Goal: Information Seeking & Learning: Understand process/instructions

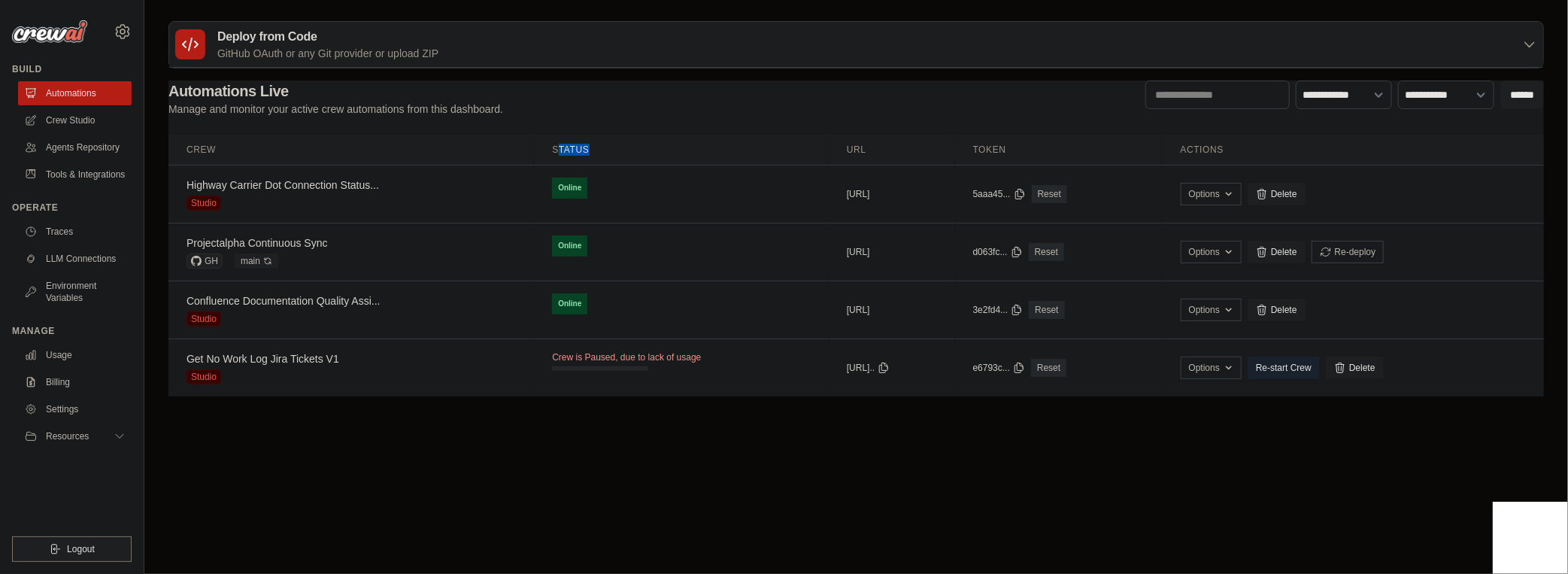
drag, startPoint x: 518, startPoint y: 148, endPoint x: 603, endPoint y: 152, distance: 85.1
click at [603, 152] on th "Status" at bounding box center [681, 150] width 294 height 31
click at [578, 155] on th "Status" at bounding box center [681, 150] width 294 height 31
click at [89, 179] on link "Tools & Integrations" at bounding box center [76, 174] width 114 height 24
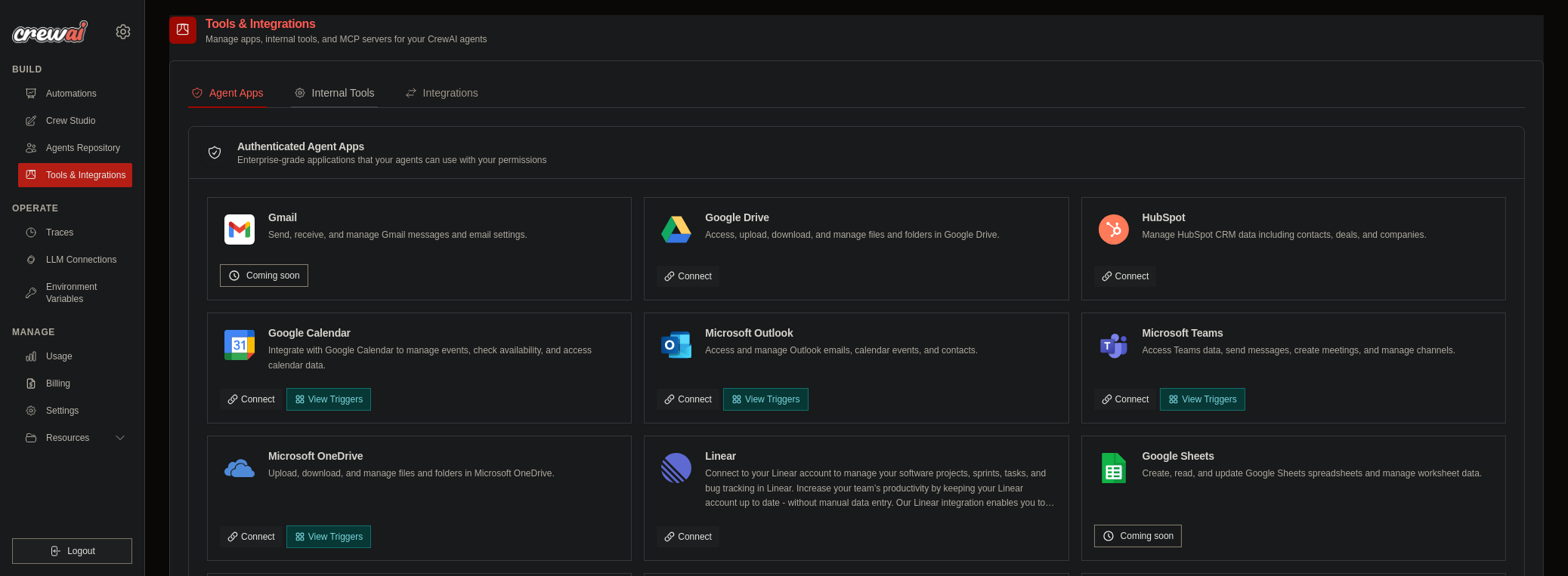
click at [329, 97] on div "Internal Tools" at bounding box center [334, 93] width 81 height 16
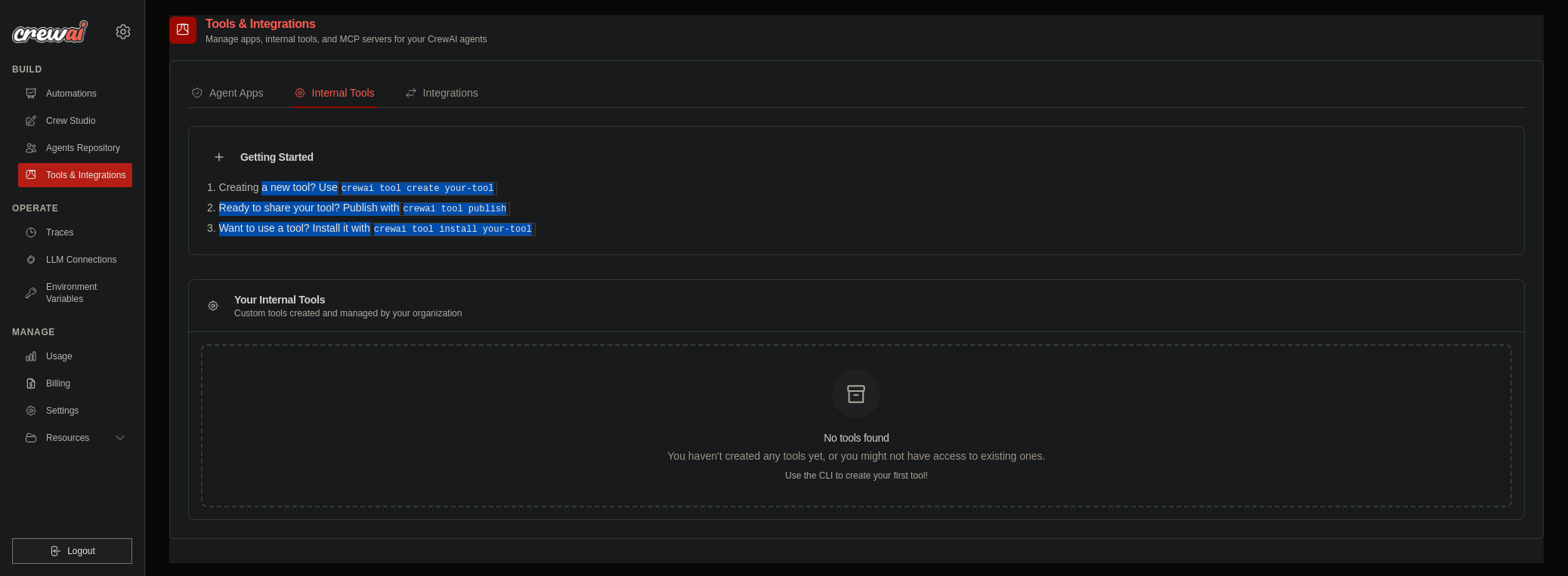
drag, startPoint x: 188, startPoint y: 186, endPoint x: 557, endPoint y: 245, distance: 373.7
click at [557, 245] on div "Getting Started Creating a new tool? Use crewai tool create your-tool Ready to …" at bounding box center [857, 190] width 1337 height 129
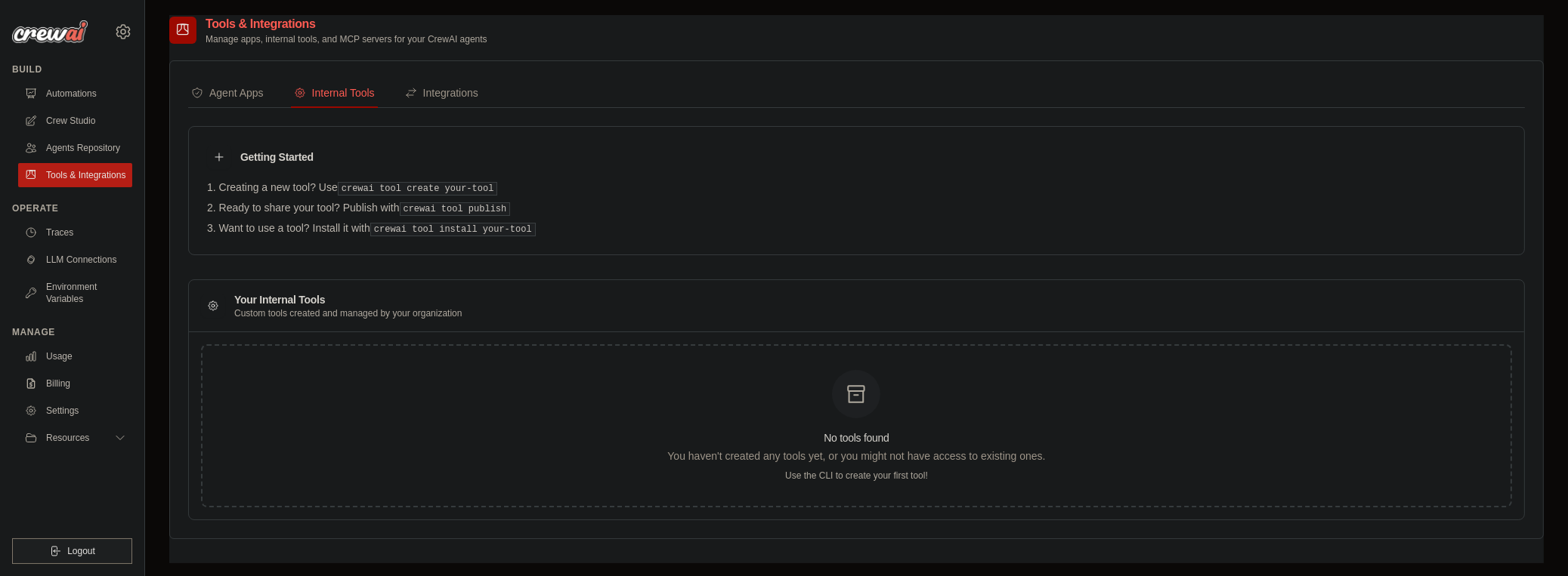
click at [557, 245] on div "Getting Started Creating a new tool? Use crewai tool create your-tool Ready to …" at bounding box center [857, 190] width 1337 height 129
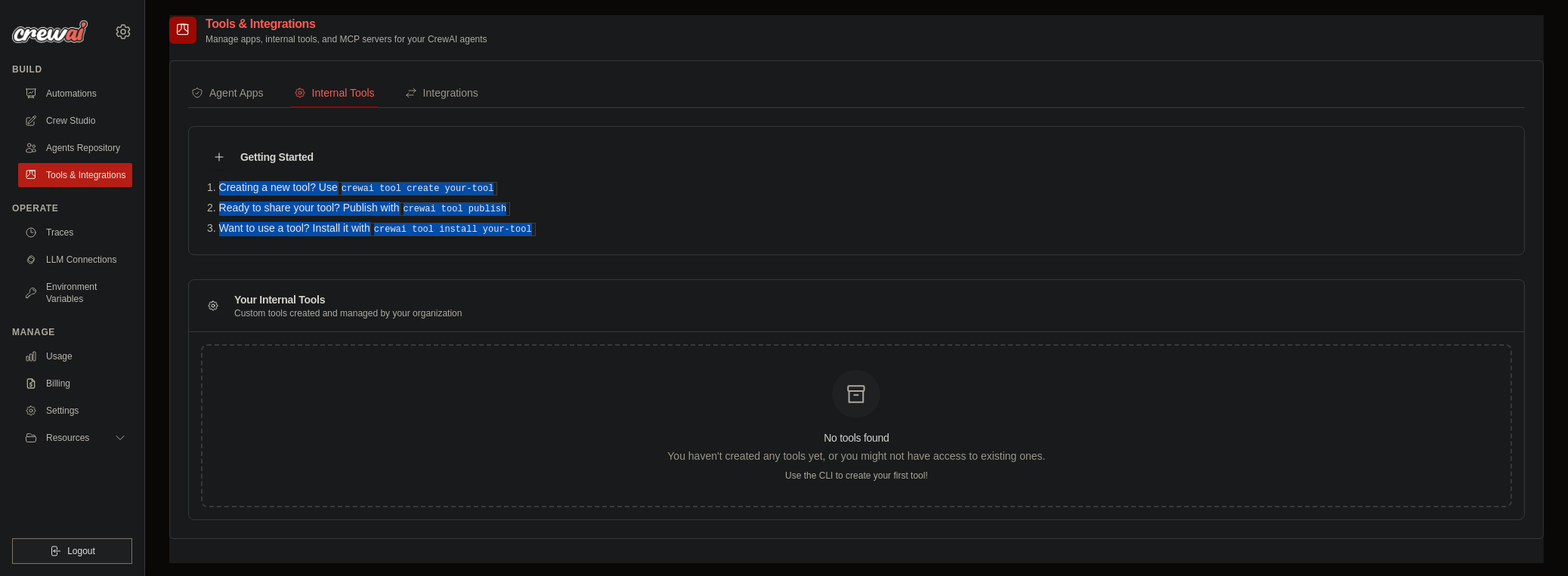
drag, startPoint x: 562, startPoint y: 243, endPoint x: 517, endPoint y: 159, distance: 95.3
click at [517, 159] on div "Getting Started Creating a new tool? Use crewai tool create your-tool Ready to …" at bounding box center [857, 190] width 1337 height 129
click at [517, 159] on div "Getting Started" at bounding box center [856, 157] width 1299 height 24
drag, startPoint x: 517, startPoint y: 159, endPoint x: 546, endPoint y: 227, distance: 73.9
click at [546, 227] on div "Getting Started Creating a new tool? Use crewai tool create your-tool Ready to …" at bounding box center [857, 190] width 1337 height 129
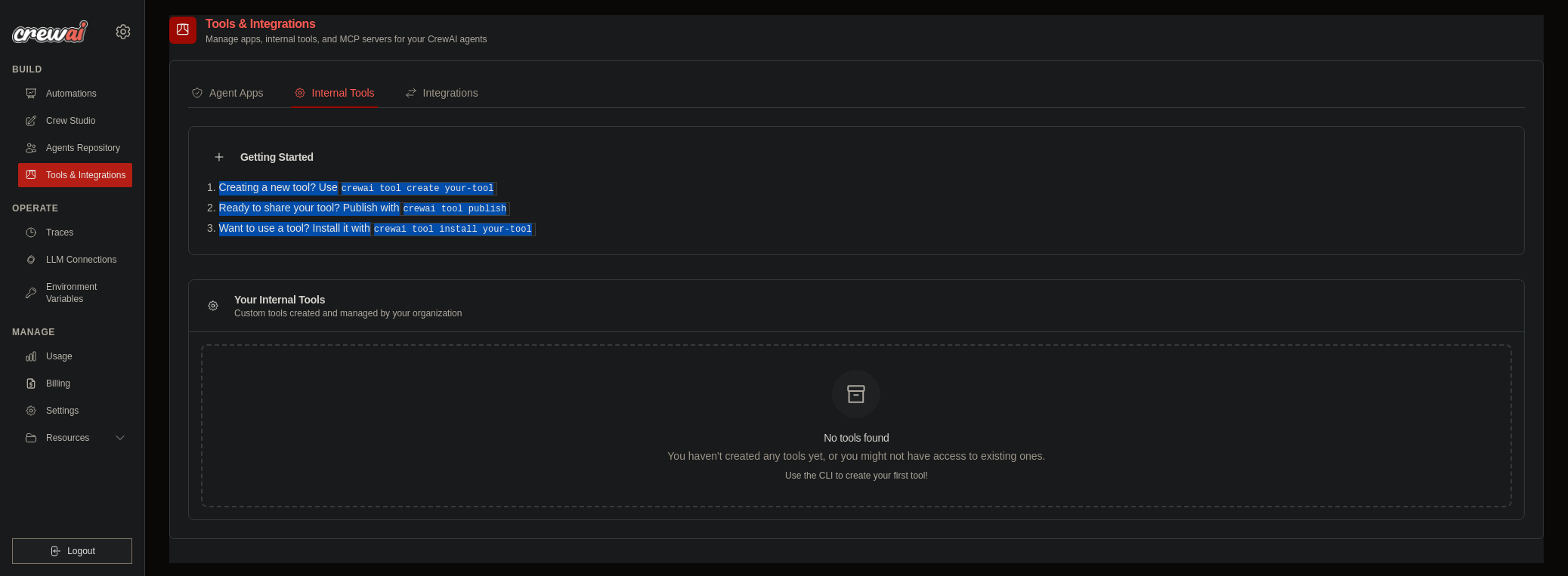
click at [546, 227] on li "Want to use a tool? Install it with crewai tool install your-tool" at bounding box center [856, 229] width 1299 height 15
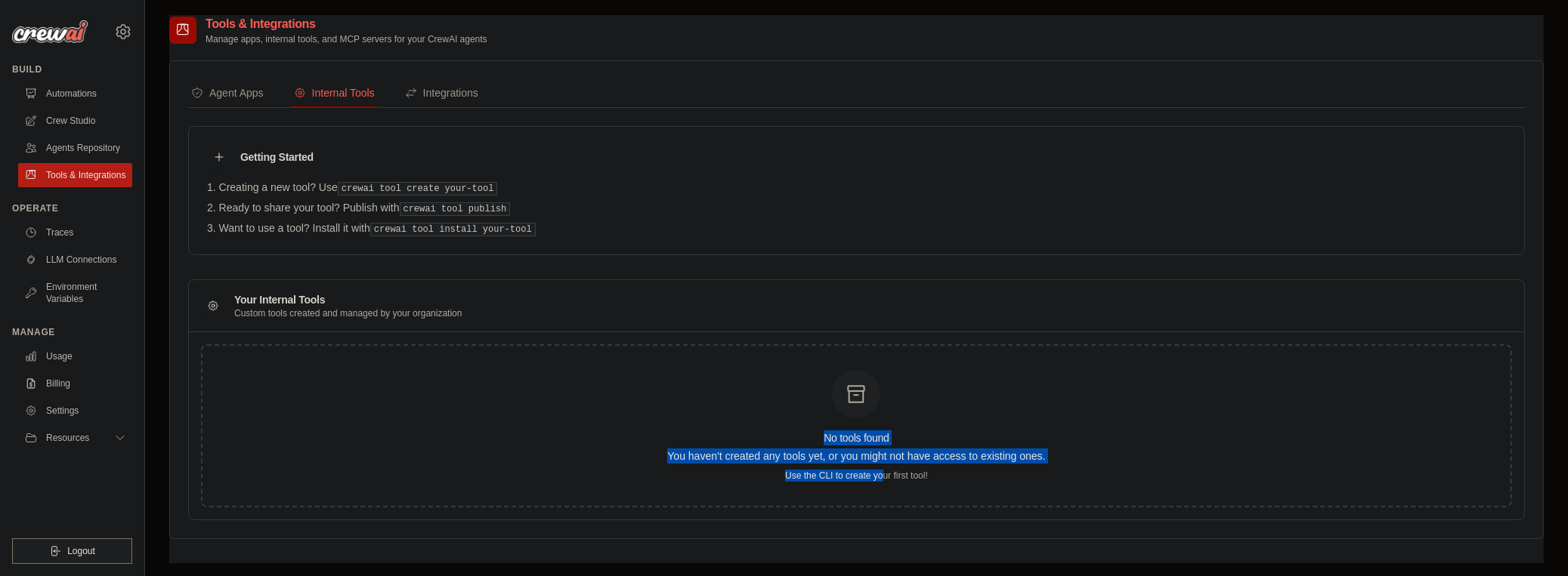
drag, startPoint x: 661, startPoint y: 388, endPoint x: 888, endPoint y: 502, distance: 254.0
click at [887, 502] on div "No tools found You haven't created any tools yet, or you might not have access …" at bounding box center [856, 426] width 1311 height 163
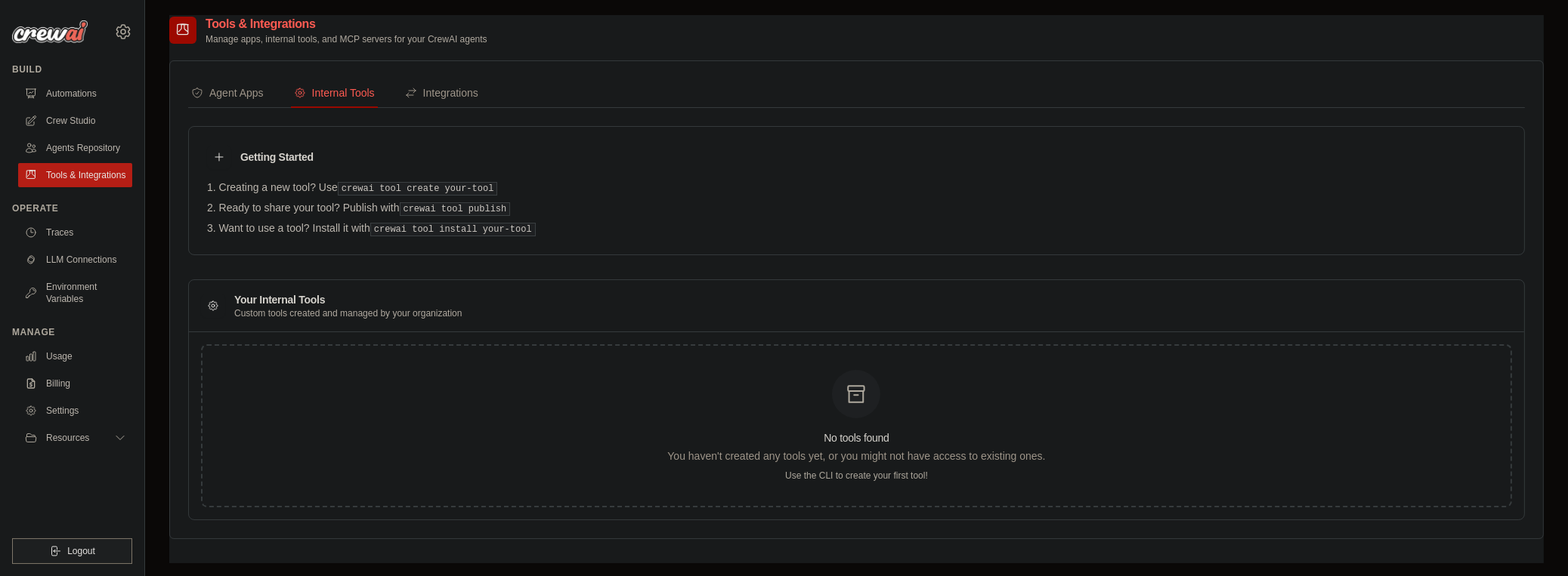
click at [930, 502] on div "No tools found You haven't created any tools yet, or you might not have access …" at bounding box center [856, 426] width 1311 height 163
click at [449, 108] on div "Agent Apps Internal Tools Integrations Authenticated Agent Apps Enterprise-grad…" at bounding box center [857, 300] width 1337 height 441
click at [449, 106] on button "Integrations" at bounding box center [441, 94] width 80 height 29
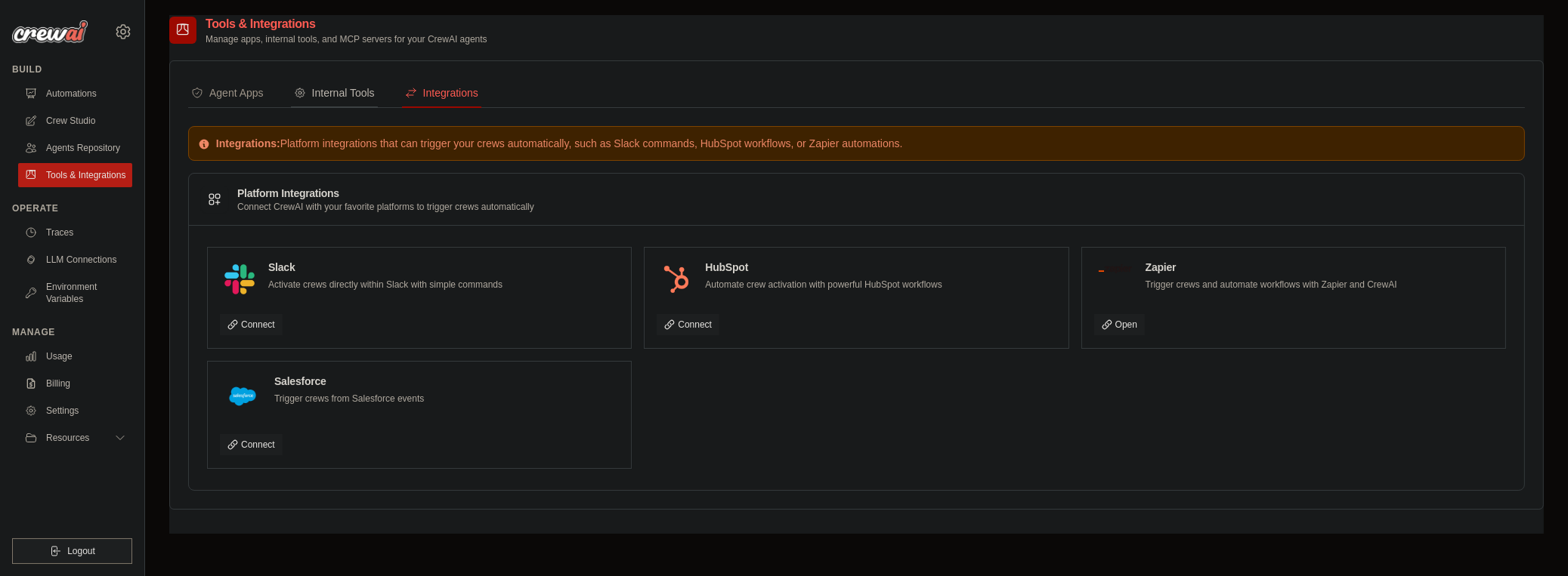
click at [299, 85] on div "Internal Tools" at bounding box center [334, 93] width 81 height 16
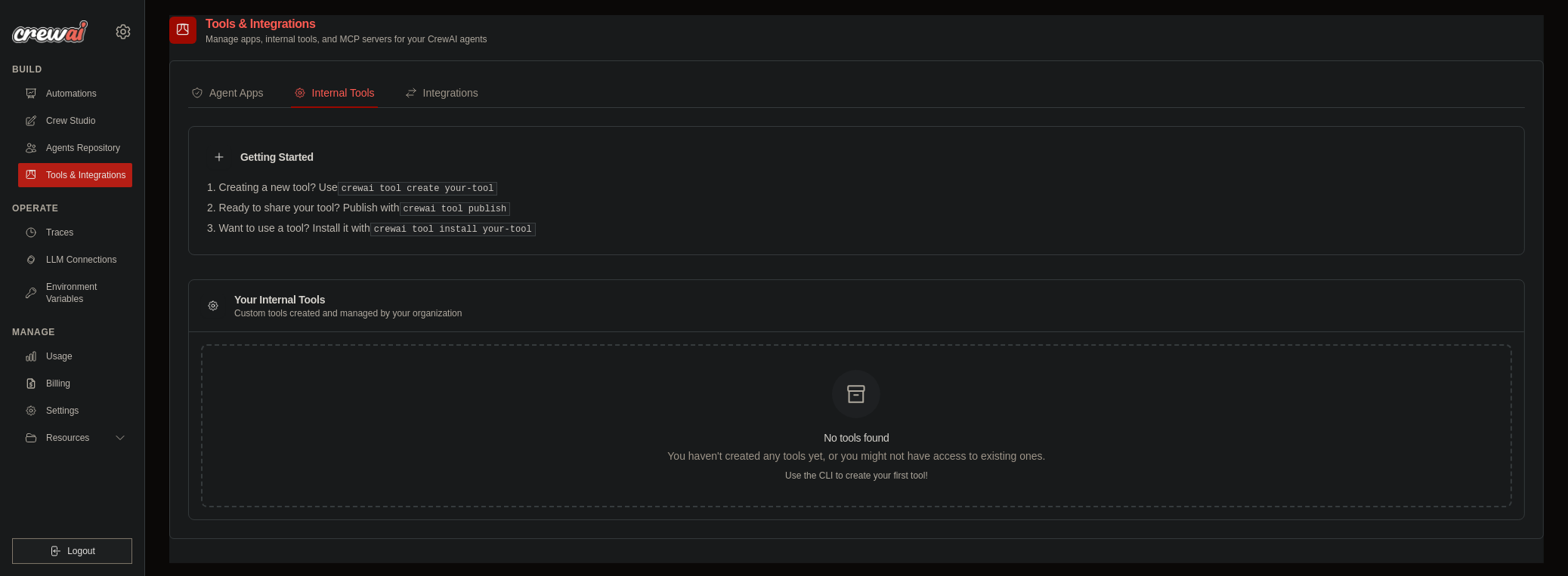
click at [169, 94] on div "Agent Apps Internal Tools Integrations Authenticated Agent Apps Enterprise-grad…" at bounding box center [856, 300] width 1375 height 479
click at [220, 90] on div "Agent Apps" at bounding box center [227, 93] width 73 height 16
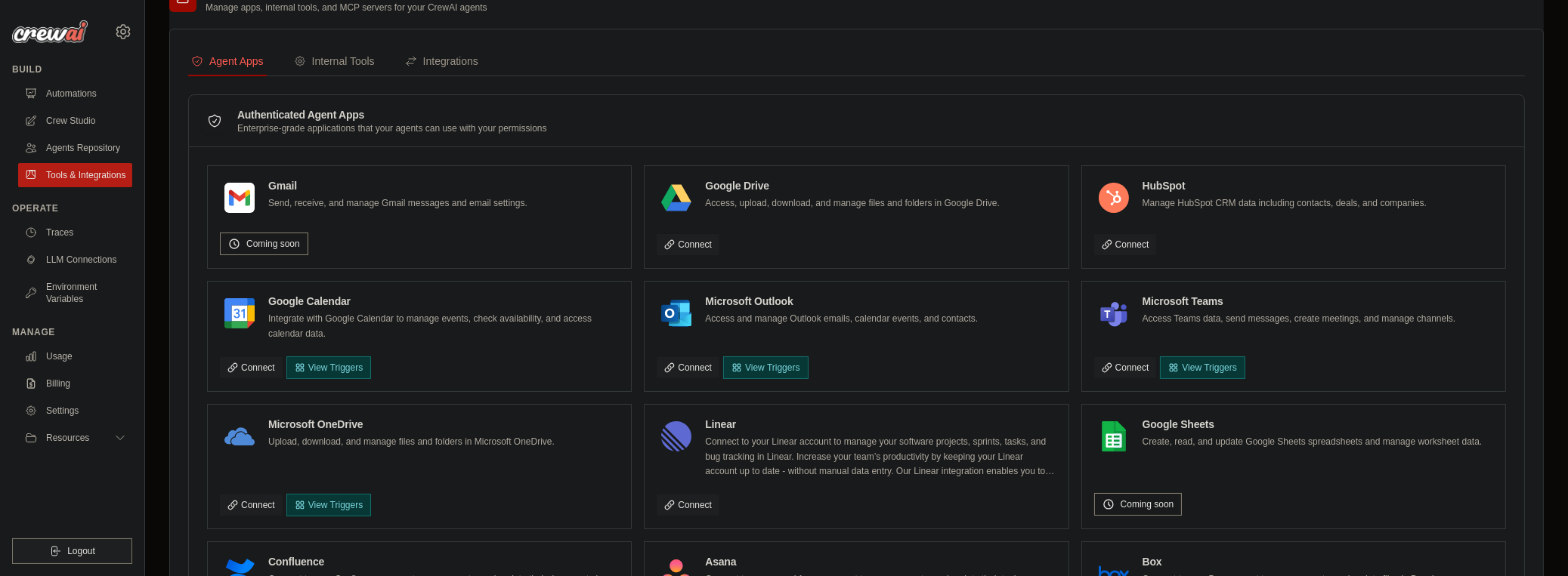
scroll to position [36, 0]
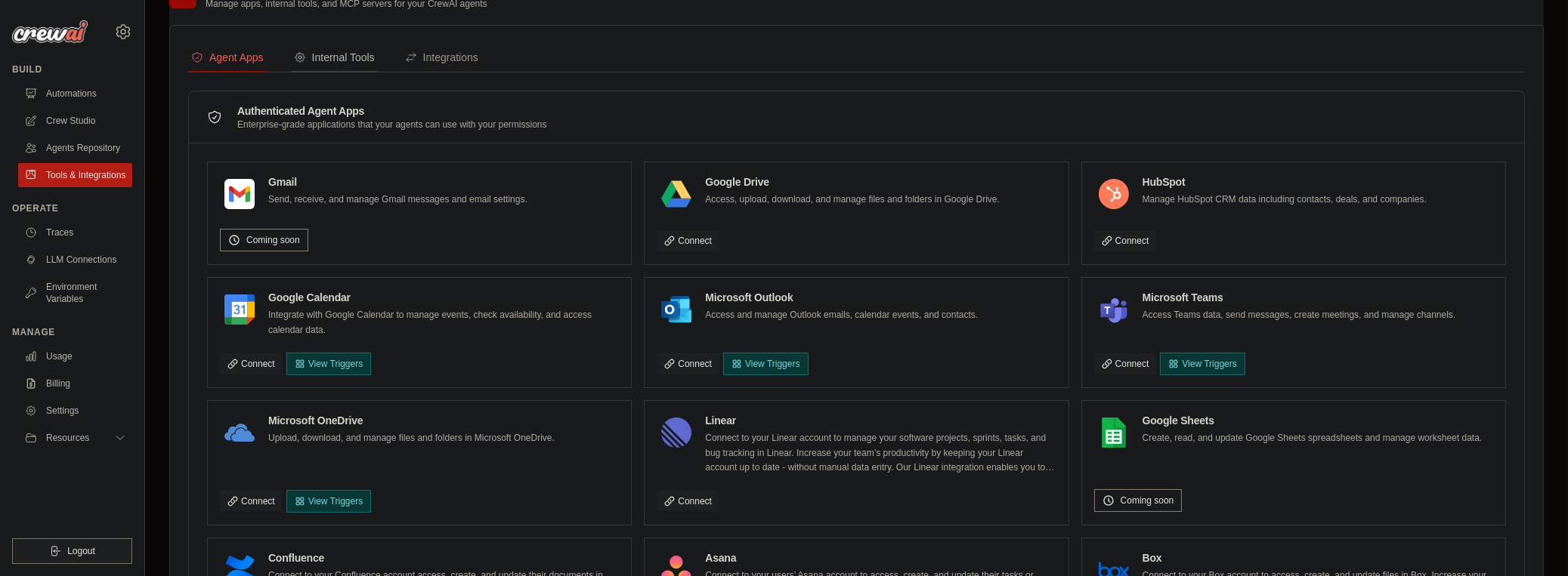
click at [327, 63] on div "Internal Tools" at bounding box center [334, 57] width 81 height 16
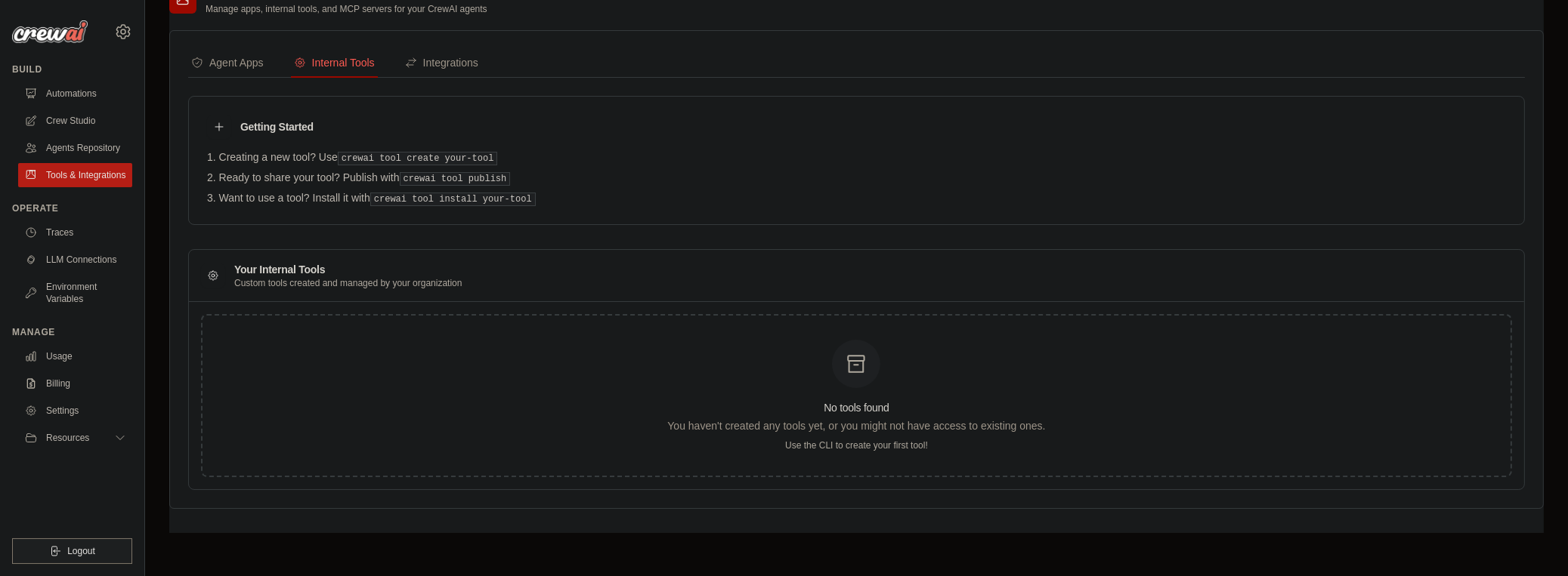
scroll to position [29, 0]
click at [220, 128] on icon at bounding box center [219, 127] width 12 height 12
click at [273, 121] on h3 "Getting Started" at bounding box center [278, 128] width 74 height 16
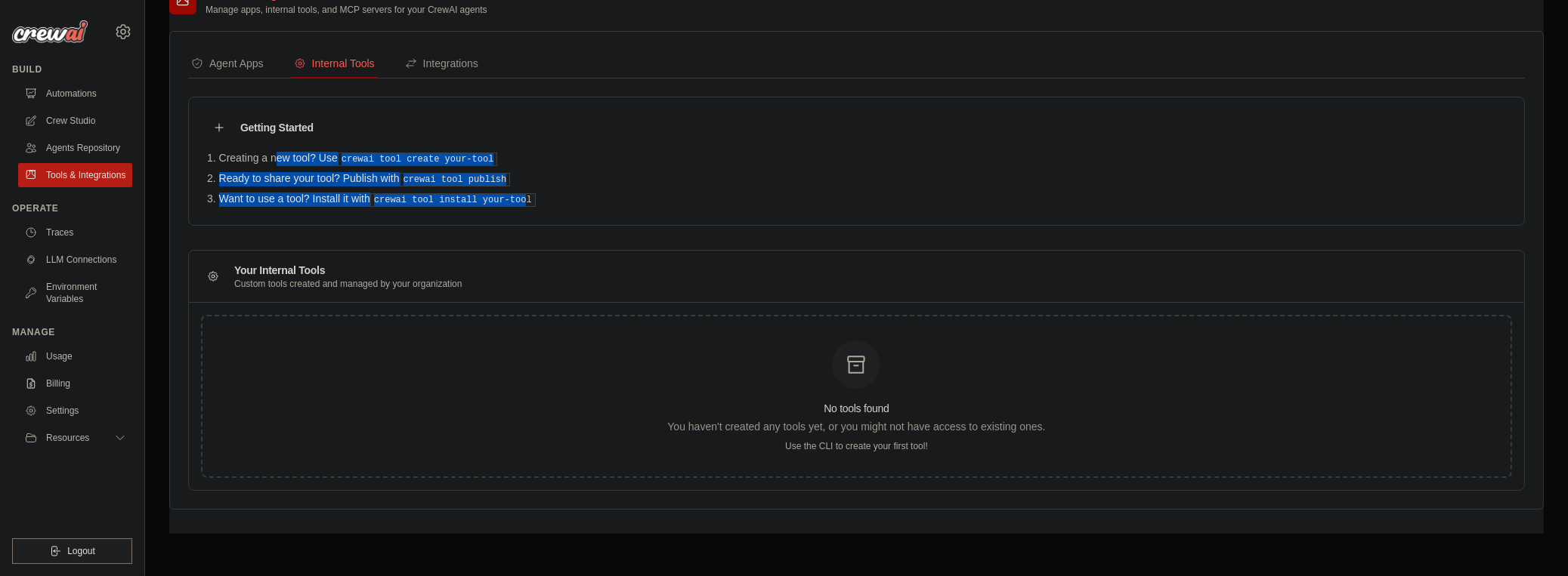
drag, startPoint x: 238, startPoint y: 142, endPoint x: 518, endPoint y: 194, distance: 284.8
click at [518, 194] on div "Getting Started Creating a new tool? Use crewai tool create your-tool Ready to …" at bounding box center [857, 161] width 1337 height 129
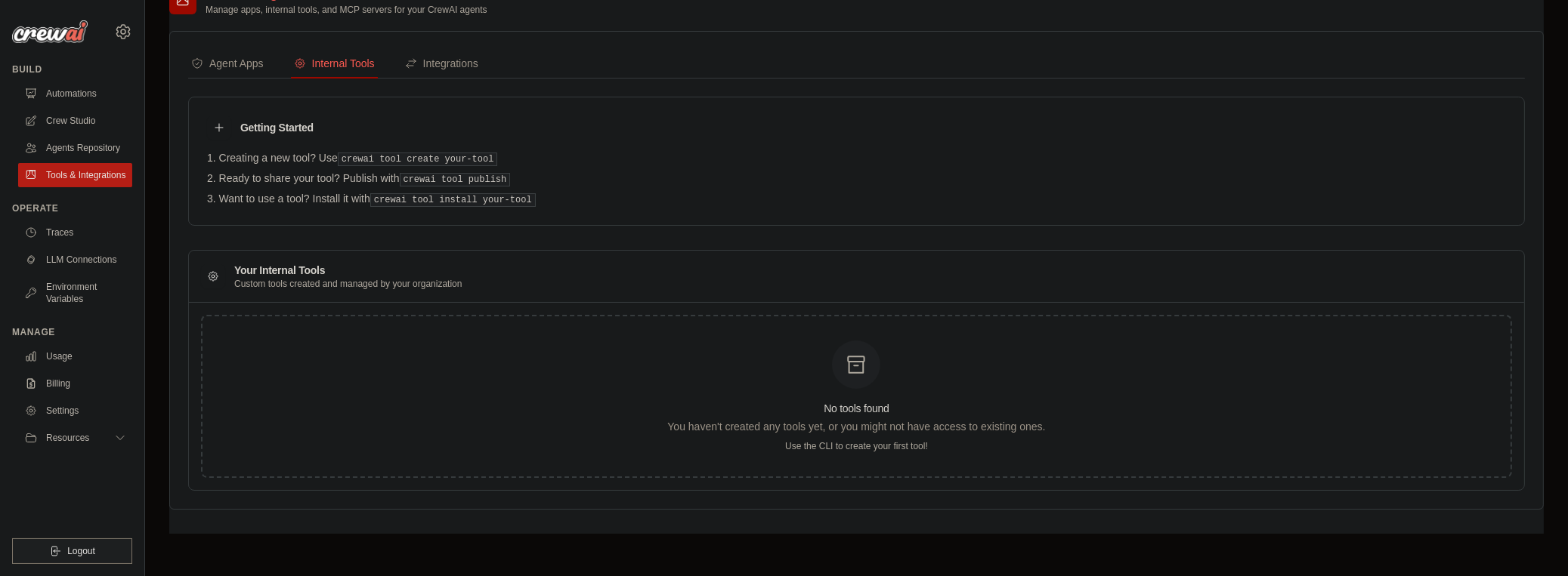
click at [522, 193] on pre "crewai tool install your-tool" at bounding box center [453, 200] width 166 height 14
drag, startPoint x: 528, startPoint y: 182, endPoint x: 430, endPoint y: 142, distance: 105.8
click at [430, 142] on div "Getting Started Creating a new tool? Use crewai tool create your-tool Ready to …" at bounding box center [857, 161] width 1337 height 129
click at [431, 142] on div "Getting Started Creating a new tool? Use crewai tool create your-tool Ready to …" at bounding box center [857, 161] width 1337 height 129
click at [431, 139] on div "Getting Started Creating a new tool? Use crewai tool create your-tool Ready to …" at bounding box center [857, 161] width 1337 height 129
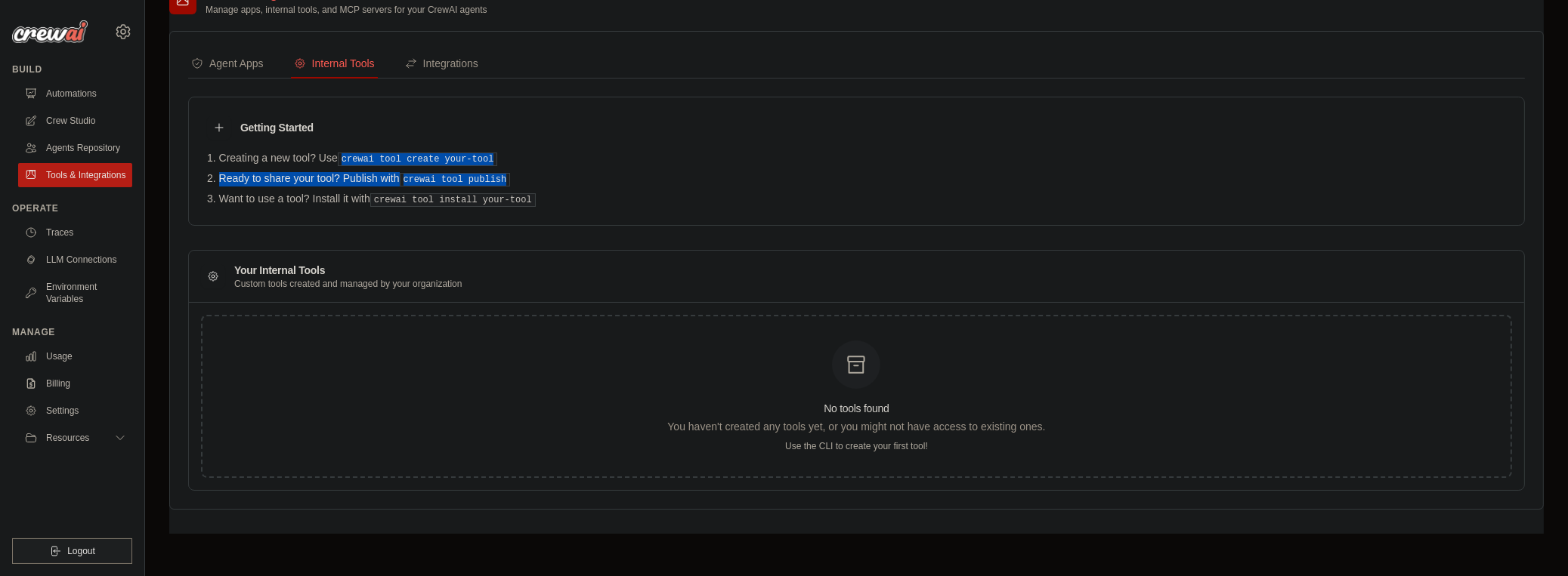
click at [431, 139] on div "Getting Started Creating a new tool? Use crewai tool create your-tool Ready to …" at bounding box center [857, 161] width 1337 height 129
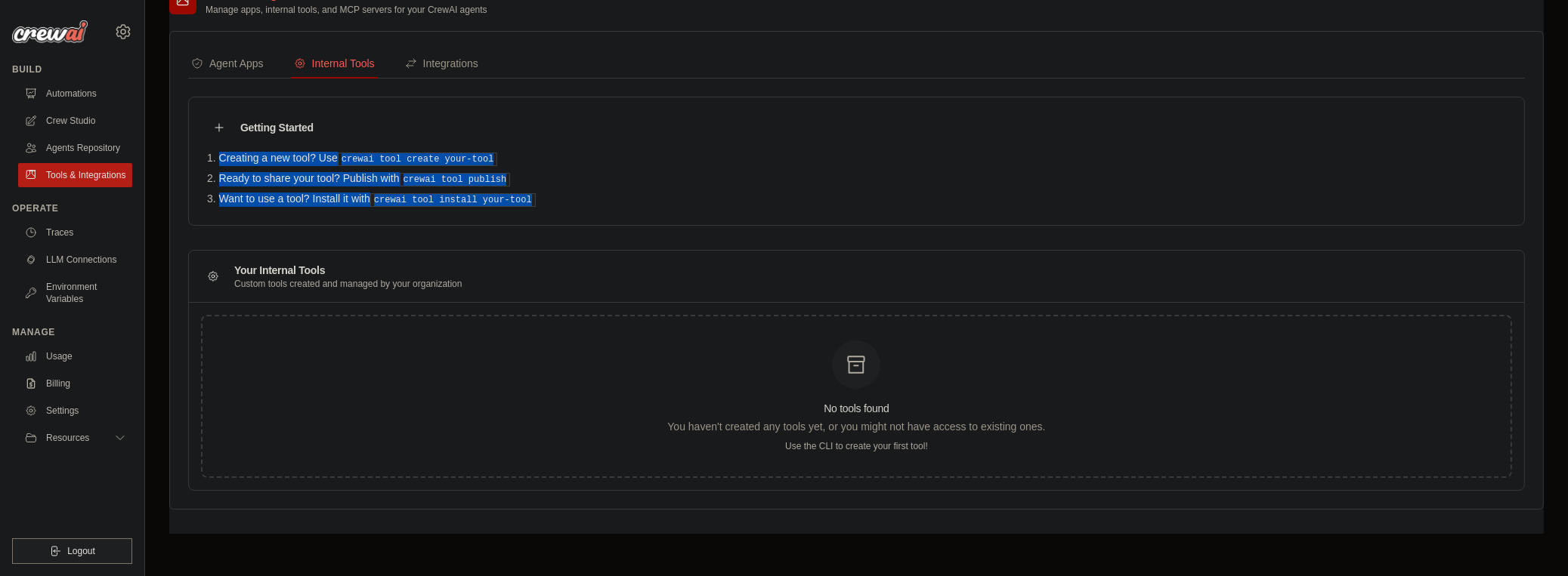
drag, startPoint x: 412, startPoint y: 122, endPoint x: 541, endPoint y: 193, distance: 147.2
click at [541, 193] on div "Getting Started Creating a new tool? Use crewai tool create your-tool Ready to …" at bounding box center [857, 161] width 1337 height 129
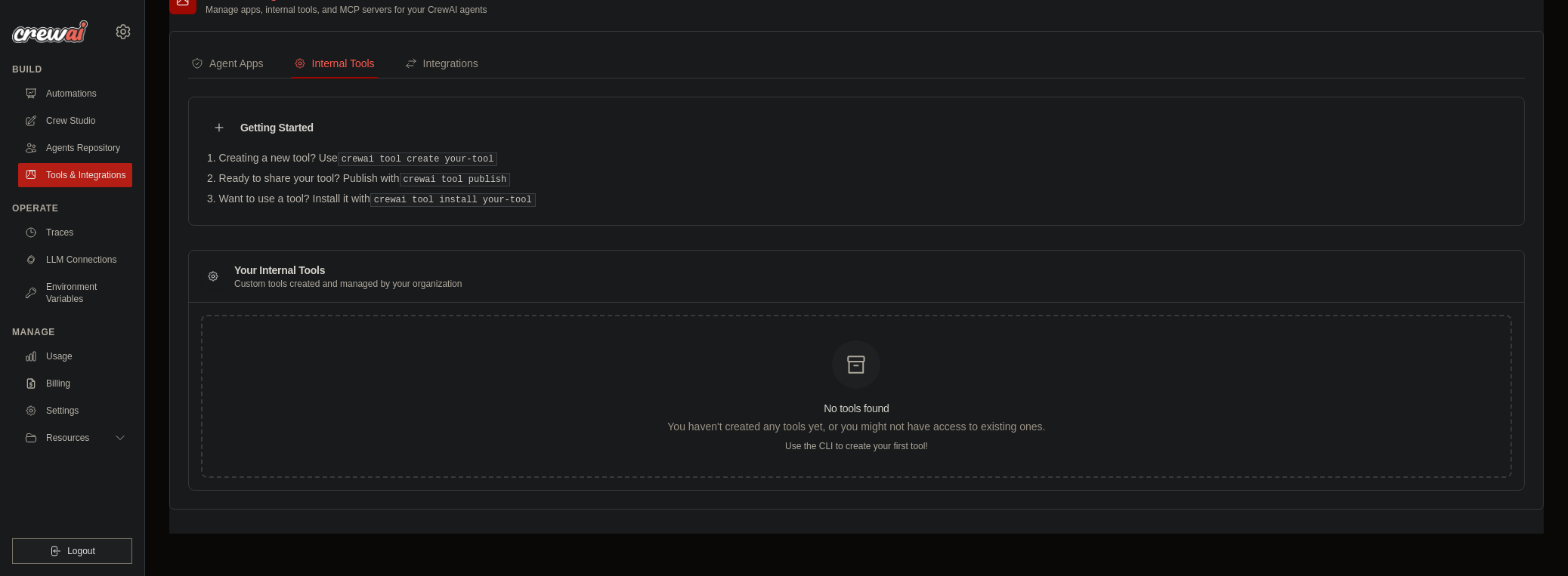
click at [541, 193] on li "Want to use a tool? Install it with crewai tool install your-tool" at bounding box center [856, 200] width 1299 height 15
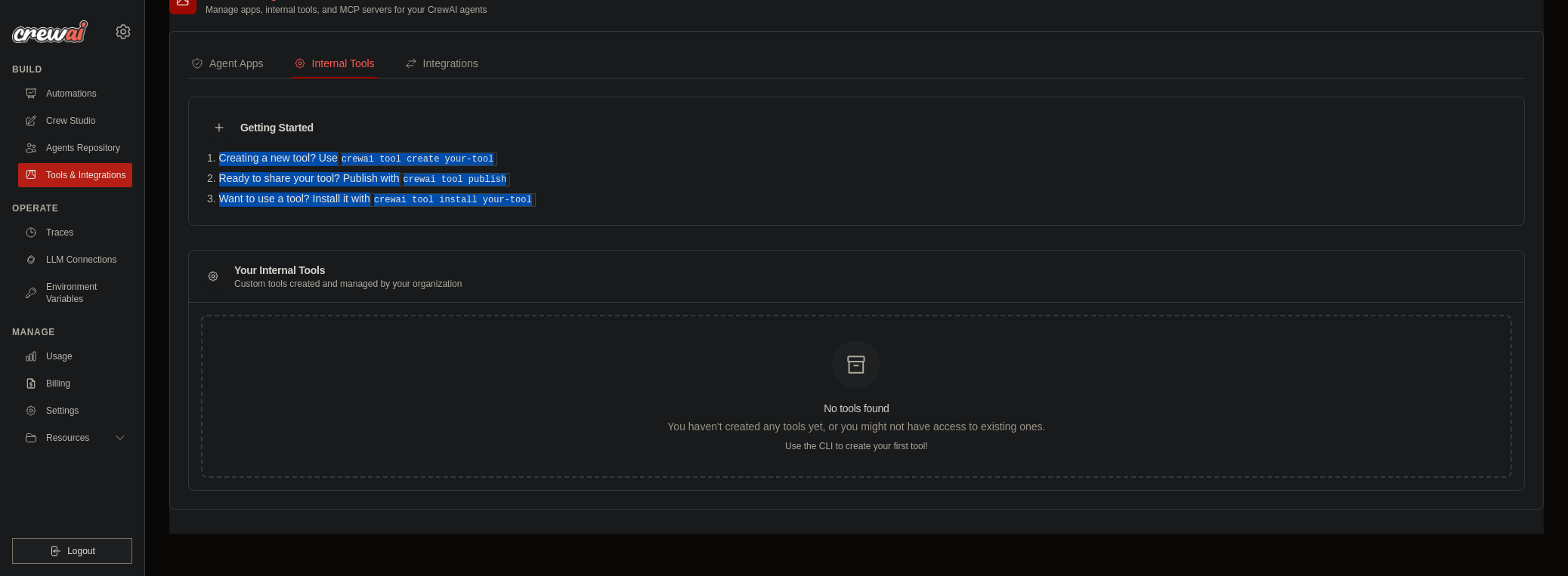
drag, startPoint x: 561, startPoint y: 201, endPoint x: 510, endPoint y: 128, distance: 89.1
click at [510, 128] on div "Getting Started Creating a new tool? Use crewai tool create your-tool Ready to …" at bounding box center [857, 161] width 1337 height 129
click at [510, 128] on div "Getting Started" at bounding box center [856, 127] width 1299 height 24
drag, startPoint x: 510, startPoint y: 128, endPoint x: 545, endPoint y: 192, distance: 72.9
click at [545, 192] on div "Getting Started Creating a new tool? Use crewai tool create your-tool Ready to …" at bounding box center [857, 161] width 1337 height 129
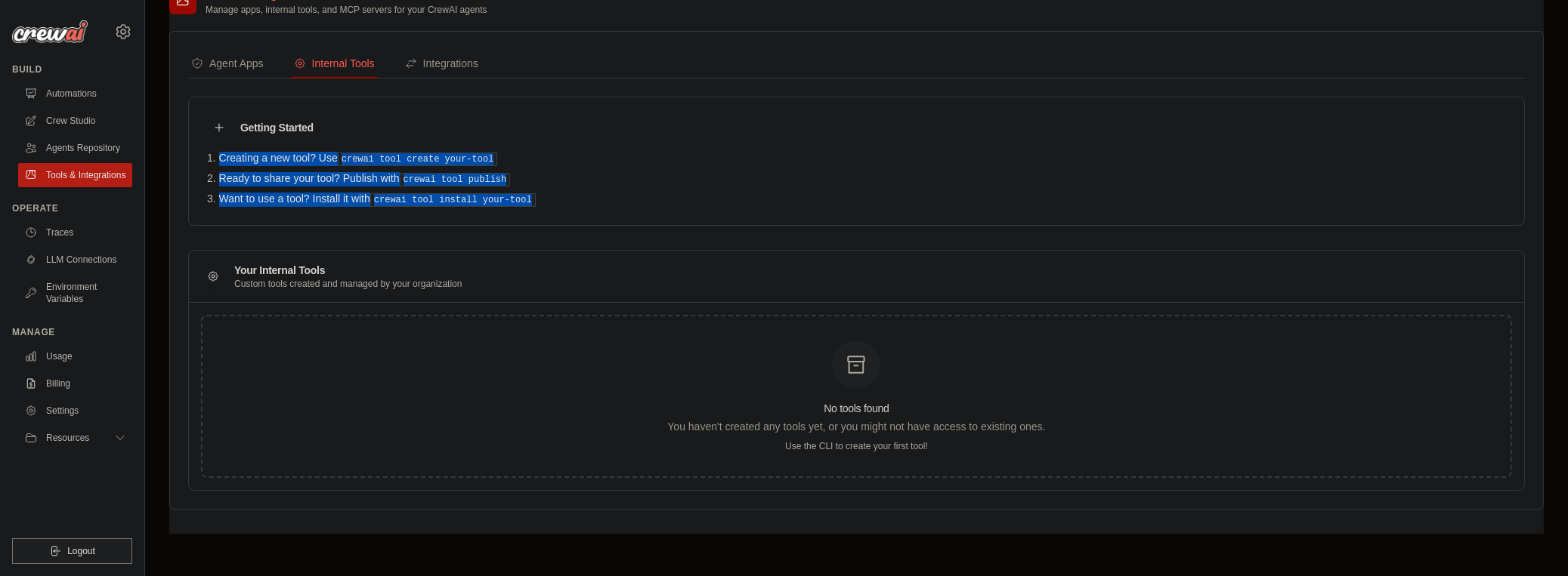
click at [545, 193] on li "Want to use a tool? Install it with crewai tool install your-tool" at bounding box center [856, 200] width 1299 height 15
drag, startPoint x: 562, startPoint y: 198, endPoint x: 544, endPoint y: 124, distance: 76.2
click at [544, 124] on div "Getting Started Creating a new tool? Use crewai tool create your-tool Ready to …" at bounding box center [857, 161] width 1337 height 129
click at [544, 124] on div "Getting Started" at bounding box center [856, 127] width 1299 height 24
drag, startPoint x: 544, startPoint y: 124, endPoint x: 567, endPoint y: 214, distance: 92.9
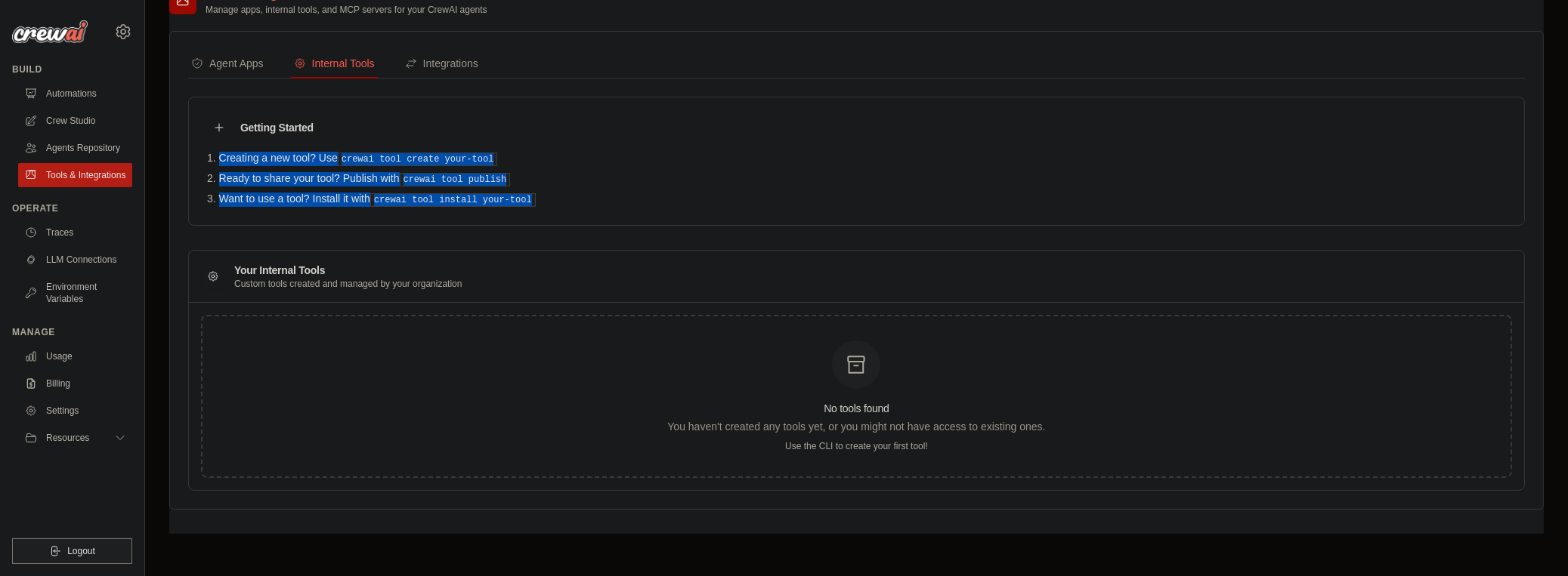
click at [567, 214] on div "Getting Started Creating a new tool? Use crewai tool create your-tool Ready to …" at bounding box center [857, 161] width 1337 height 129
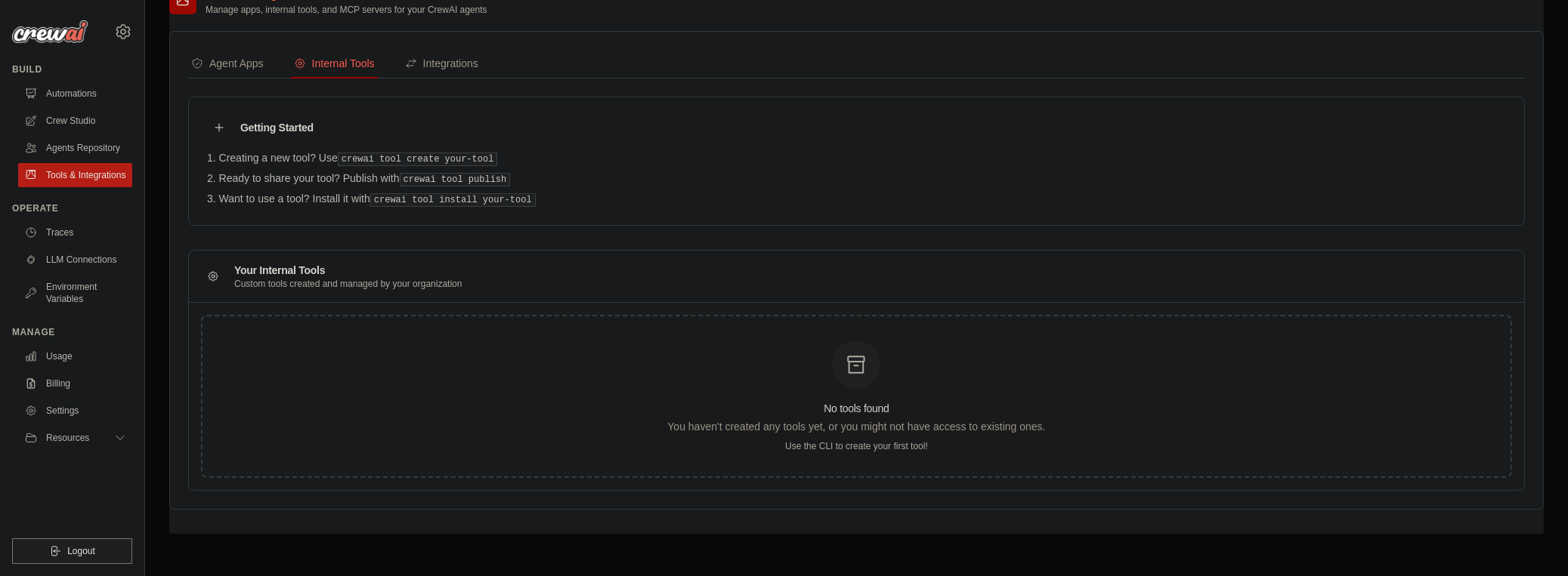
click at [567, 214] on div "Getting Started Creating a new tool? Use crewai tool create your-tool Ready to …" at bounding box center [857, 161] width 1337 height 129
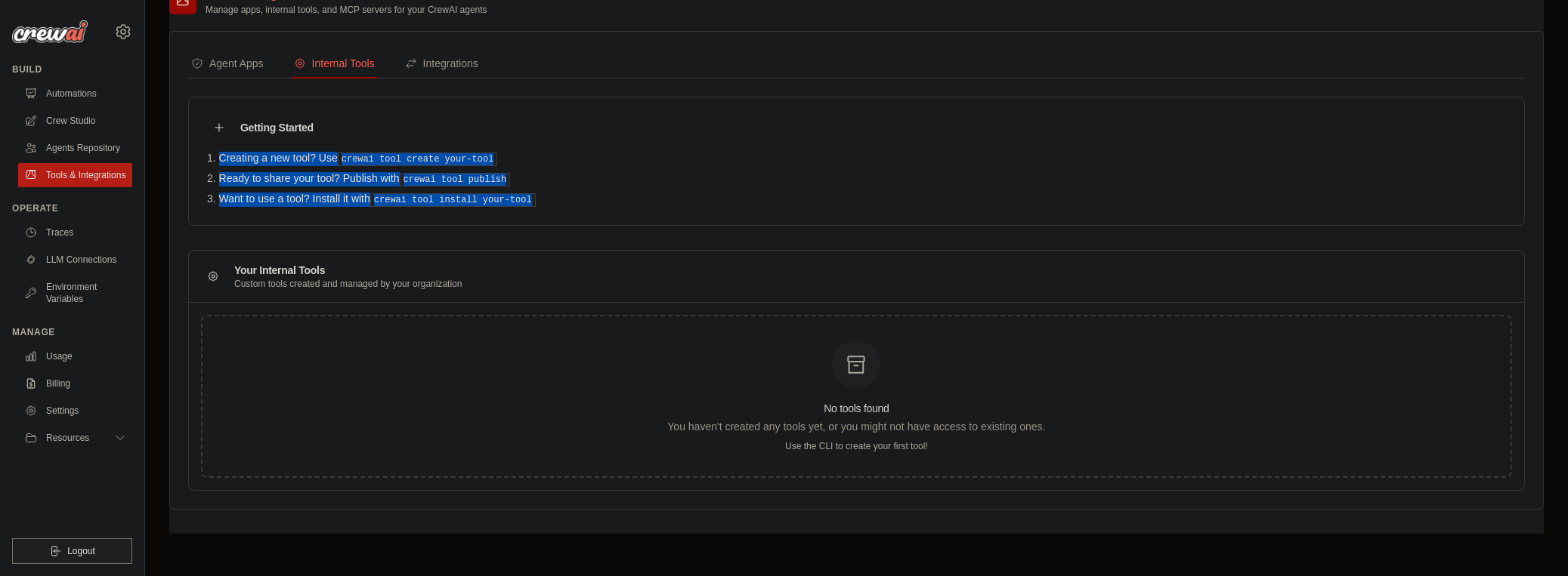
drag, startPoint x: 567, startPoint y: 214, endPoint x: 531, endPoint y: 115, distance: 105.3
click at [531, 115] on div "Getting Started Creating a new tool? Use crewai tool create your-tool Ready to …" at bounding box center [857, 161] width 1337 height 129
click at [531, 115] on div "Getting Started" at bounding box center [856, 127] width 1299 height 24
drag, startPoint x: 531, startPoint y: 115, endPoint x: 581, endPoint y: 224, distance: 119.9
click at [581, 224] on div "Getting Started Creating a new tool? Use crewai tool create your-tool Ready to …" at bounding box center [857, 294] width 1337 height 395
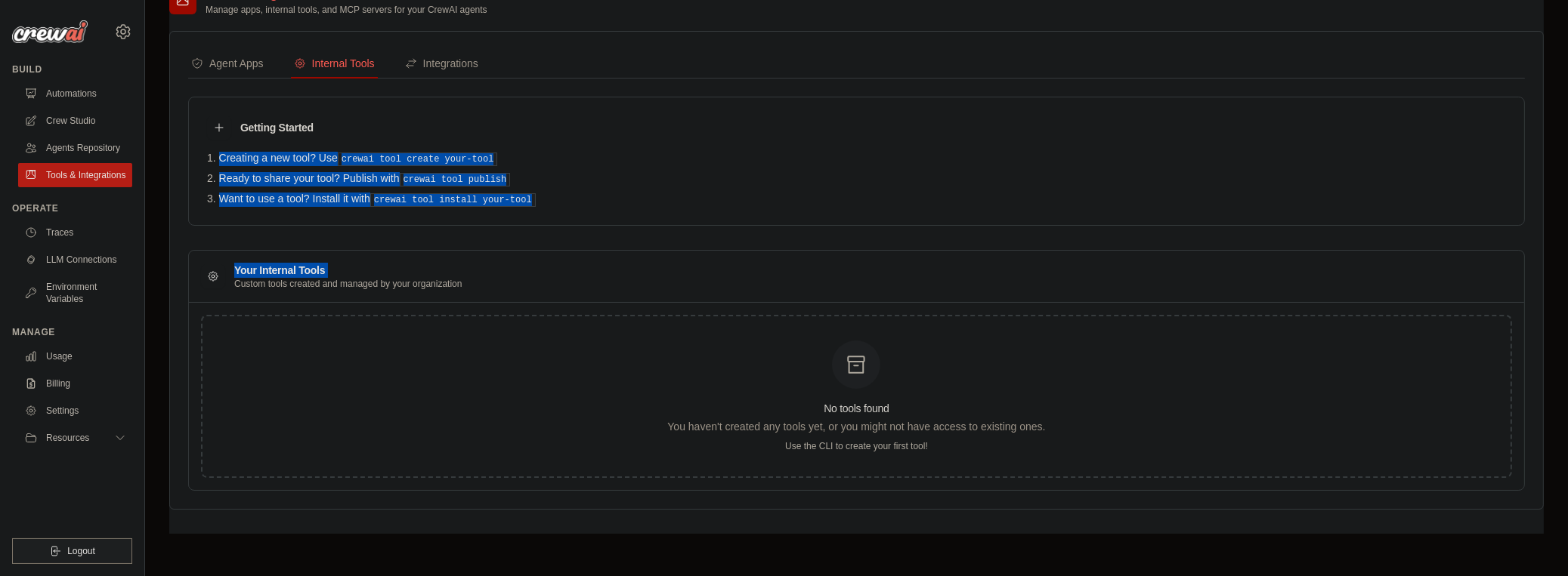
click at [581, 224] on div "Getting Started Creating a new tool? Use crewai tool create your-tool Ready to …" at bounding box center [857, 294] width 1337 height 395
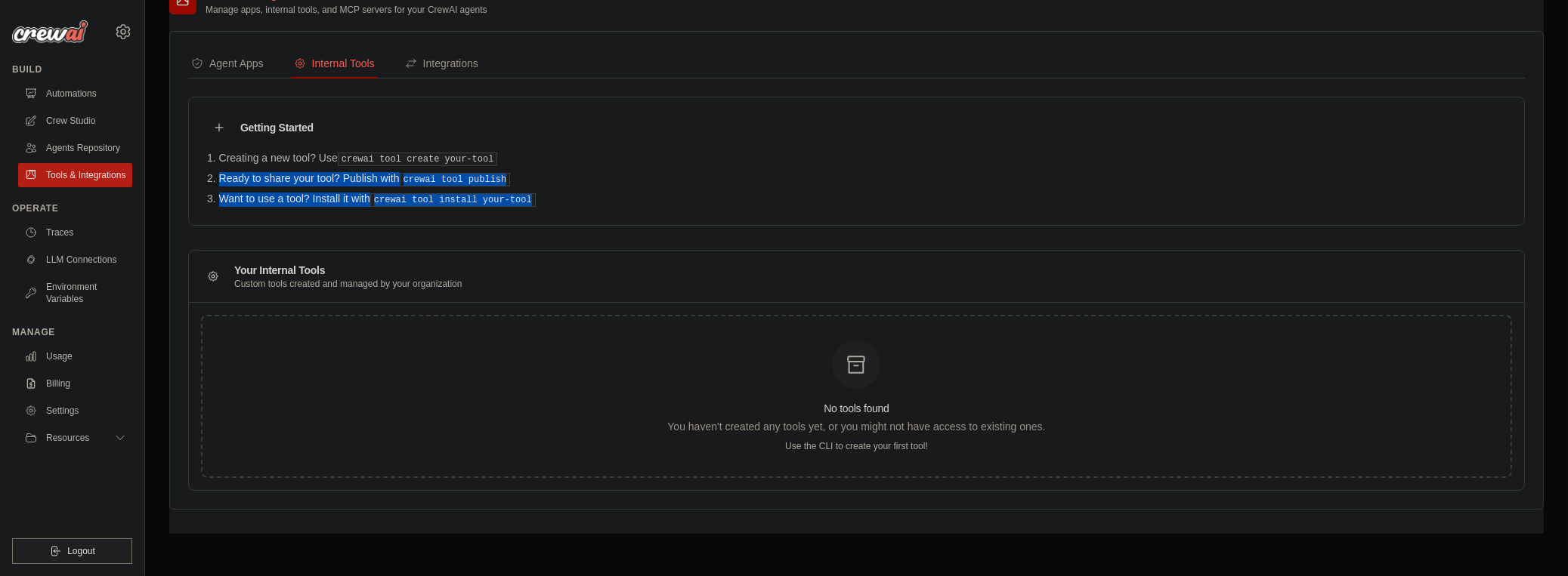
drag, startPoint x: 582, startPoint y: 201, endPoint x: 575, endPoint y: 139, distance: 62.4
click at [575, 139] on div "Getting Started Creating a new tool? Use crewai tool create your-tool Ready to …" at bounding box center [857, 161] width 1337 height 129
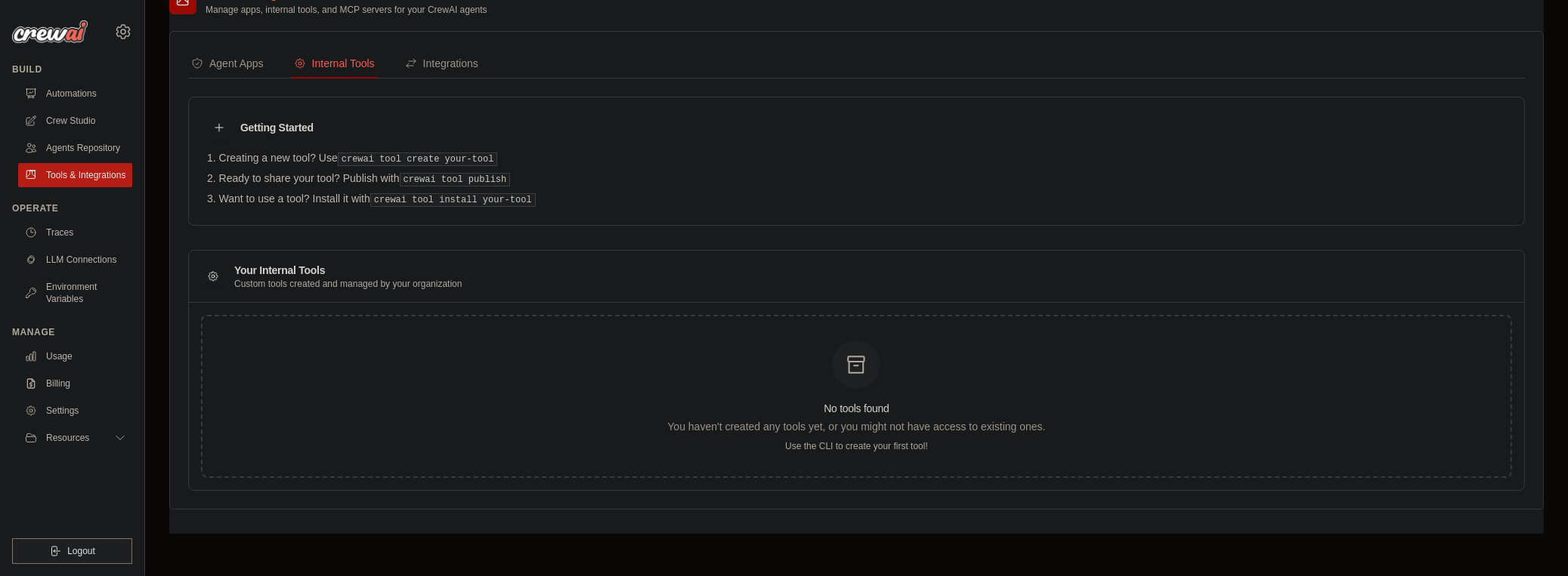
click at [575, 135] on div "Getting Started" at bounding box center [856, 127] width 1299 height 24
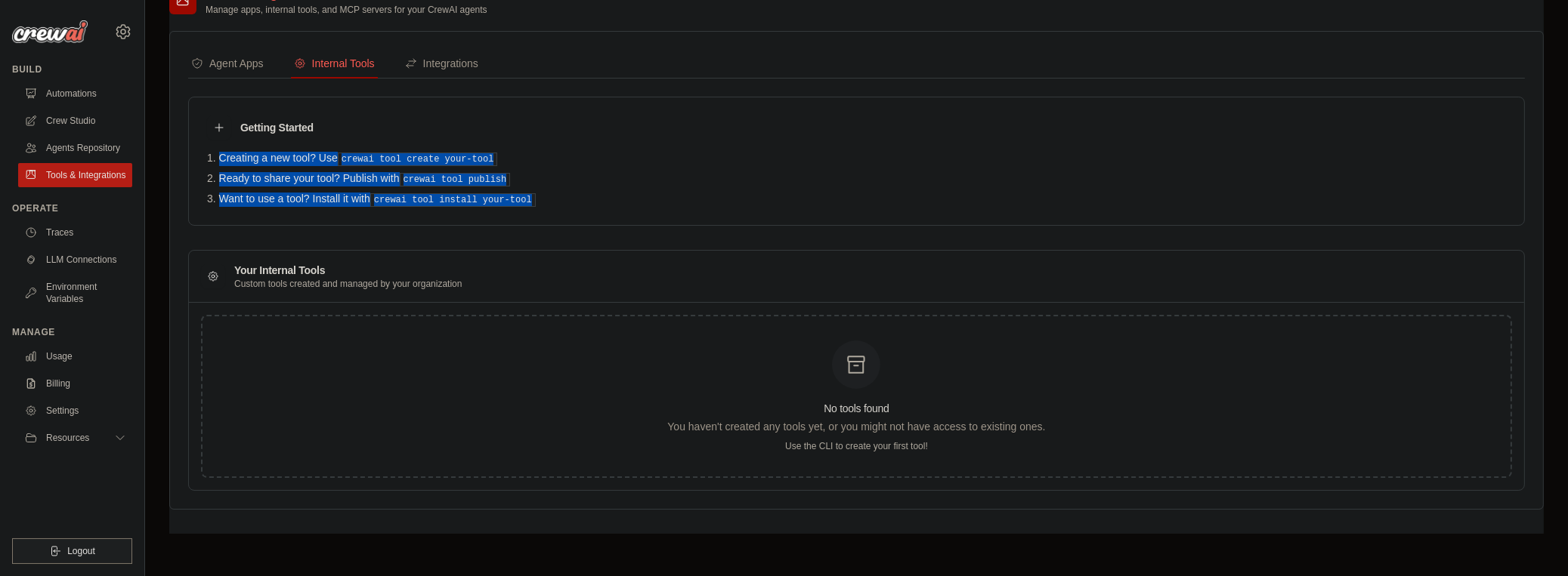
drag, startPoint x: 568, startPoint y: 119, endPoint x: 574, endPoint y: 204, distance: 85.2
click at [574, 204] on div "Getting Started Creating a new tool? Use crewai tool create your-tool Ready to …" at bounding box center [857, 161] width 1337 height 129
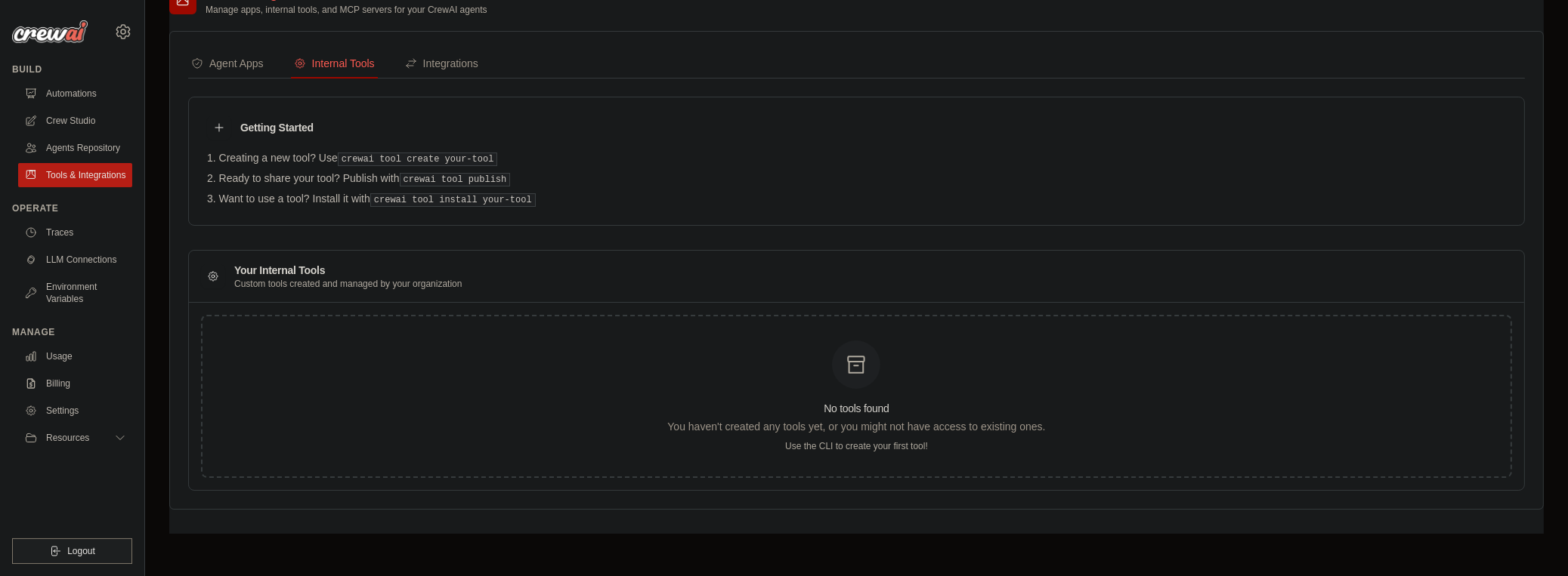
click at [574, 204] on div "Getting Started Creating a new tool? Use crewai tool create your-tool Ready to …" at bounding box center [857, 161] width 1337 height 129
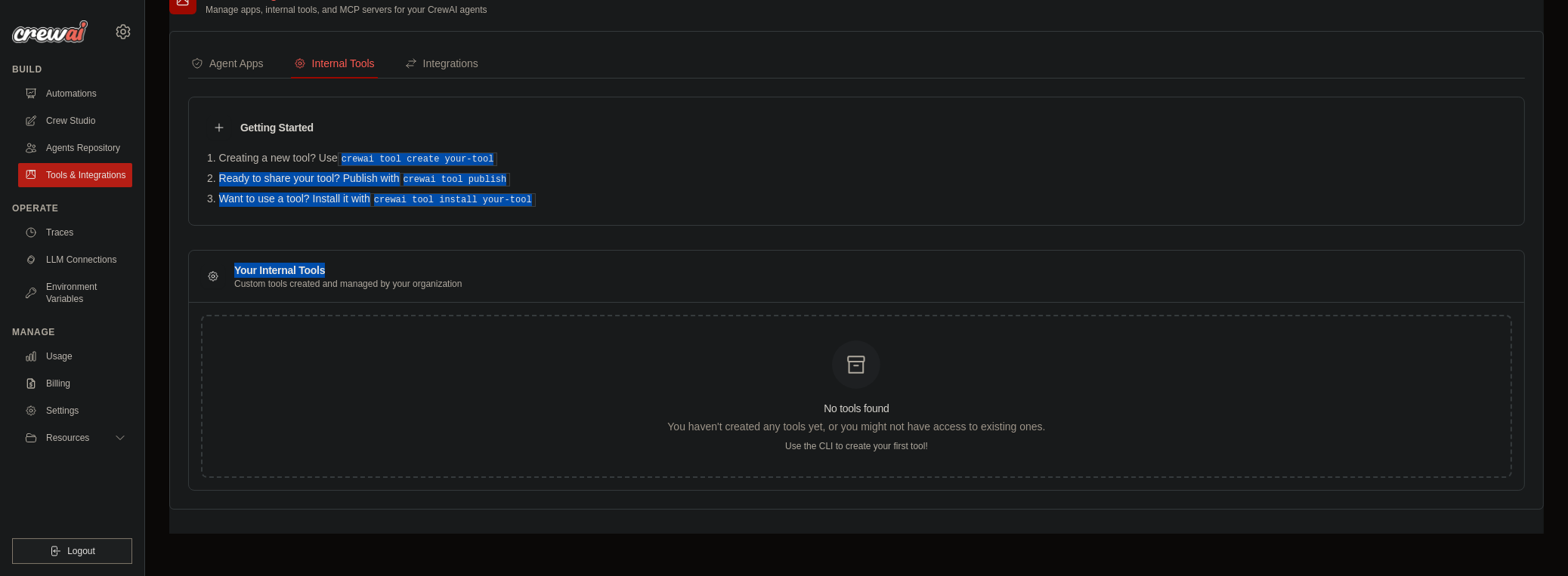
drag, startPoint x: 426, startPoint y: 142, endPoint x: 502, endPoint y: 234, distance: 119.3
click at [502, 234] on div "Getting Started Creating a new tool? Use crewai tool create your-tool Ready to …" at bounding box center [857, 294] width 1337 height 395
click at [539, 214] on div "Getting Started Creating a new tool? Use crewai tool create your-tool Ready to …" at bounding box center [857, 161] width 1337 height 129
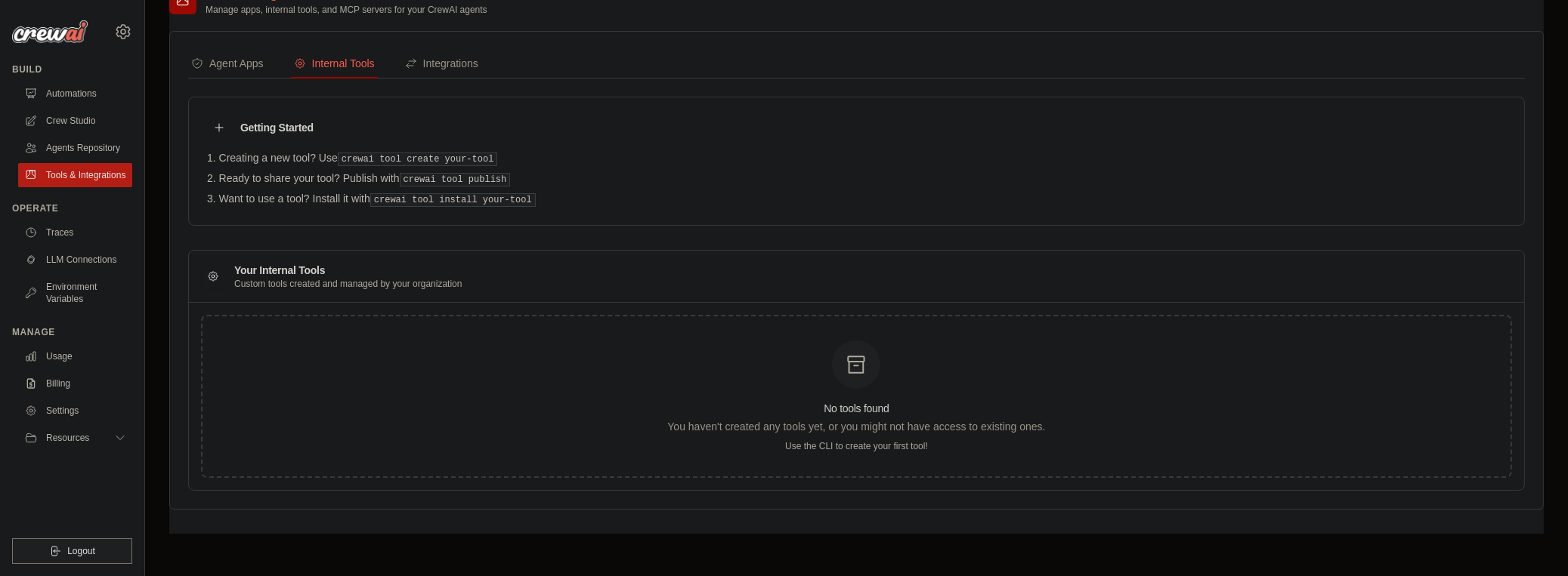
drag, startPoint x: 366, startPoint y: 146, endPoint x: 548, endPoint y: 204, distance: 191.0
click at [547, 204] on div "Getting Started Creating a new tool? Use crewai tool create your-tool Ready to …" at bounding box center [857, 161] width 1337 height 129
click at [548, 204] on div "Getting Started Creating a new tool? Use crewai tool create your-tool Ready to …" at bounding box center [857, 161] width 1337 height 129
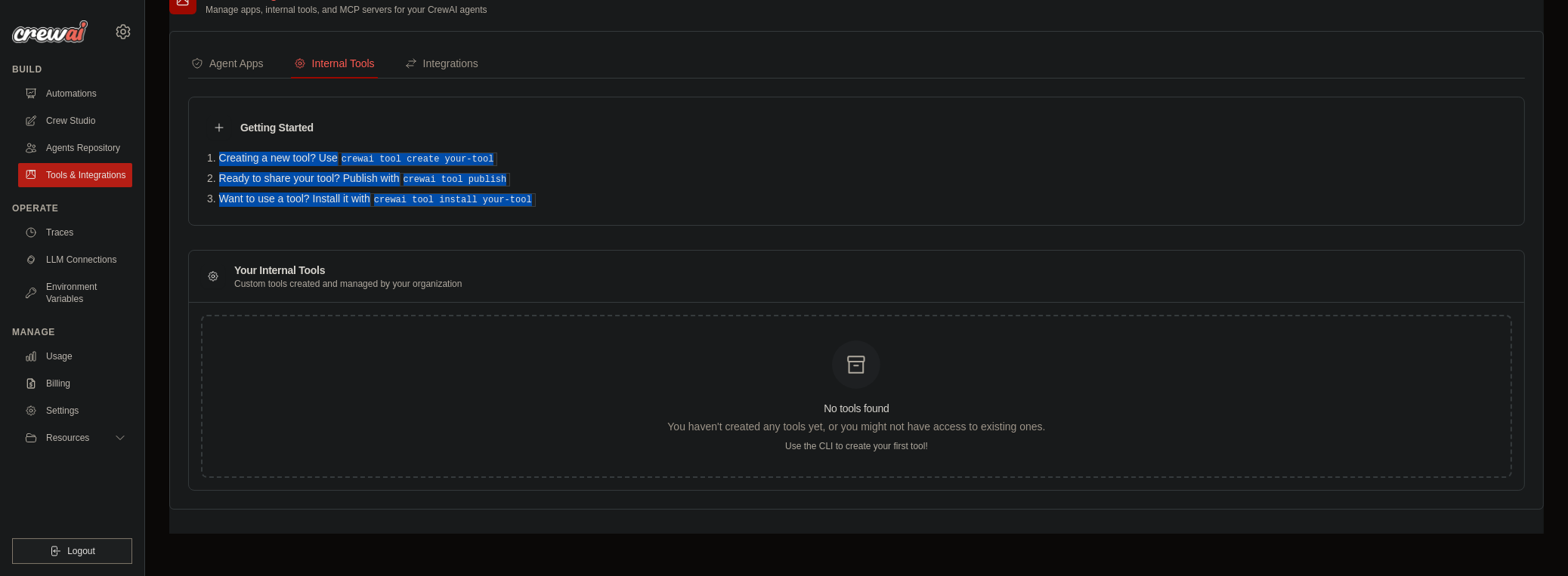
drag, startPoint x: 521, startPoint y: 171, endPoint x: 395, endPoint y: 125, distance: 134.1
click at [395, 125] on div "Getting Started Creating a new tool? Use crewai tool create your-tool Ready to …" at bounding box center [857, 161] width 1337 height 129
click at [395, 125] on div "Getting Started" at bounding box center [856, 127] width 1299 height 24
drag, startPoint x: 495, startPoint y: 150, endPoint x: 601, endPoint y: 195, distance: 115.2
click at [601, 195] on div "Getting Started Creating a new tool? Use crewai tool create your-tool Ready to …" at bounding box center [857, 161] width 1337 height 129
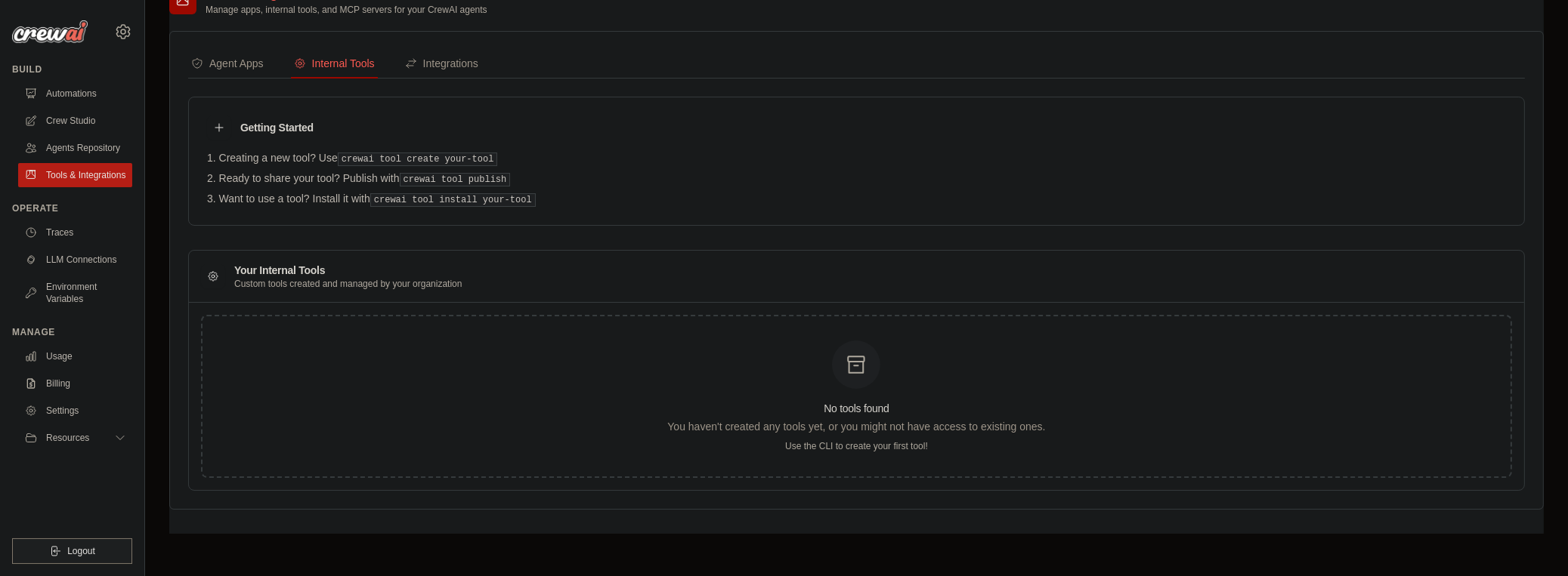
click at [601, 195] on li "Want to use a tool? Install it with crewai tool install your-tool" at bounding box center [856, 200] width 1299 height 15
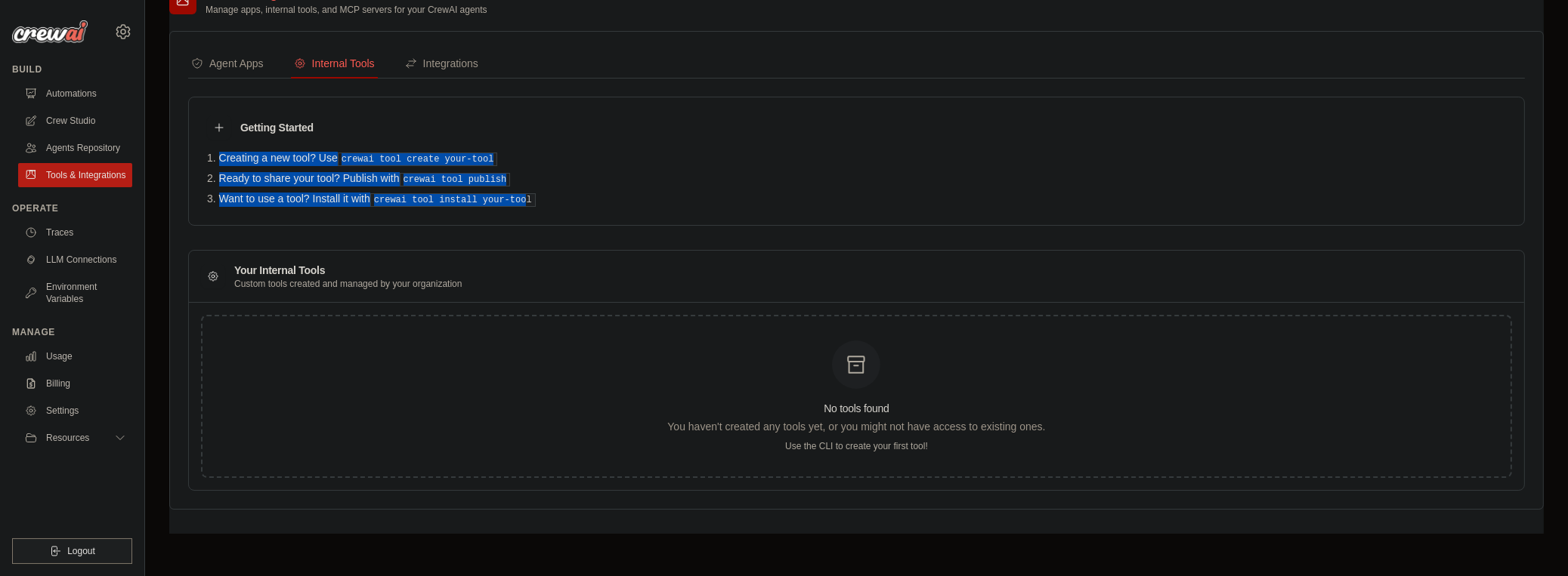
drag, startPoint x: 474, startPoint y: 176, endPoint x: 517, endPoint y: 202, distance: 50.2
click at [517, 202] on div "Getting Started Creating a new tool? Use crewai tool create your-tool Ready to …" at bounding box center [857, 161] width 1337 height 129
click at [517, 202] on pre "crewai tool install your-tool" at bounding box center [453, 200] width 166 height 14
drag, startPoint x: 552, startPoint y: 204, endPoint x: 462, endPoint y: 109, distance: 130.9
click at [462, 109] on div "Getting Started Creating a new tool? Use crewai tool create your-tool Ready to …" at bounding box center [857, 161] width 1337 height 129
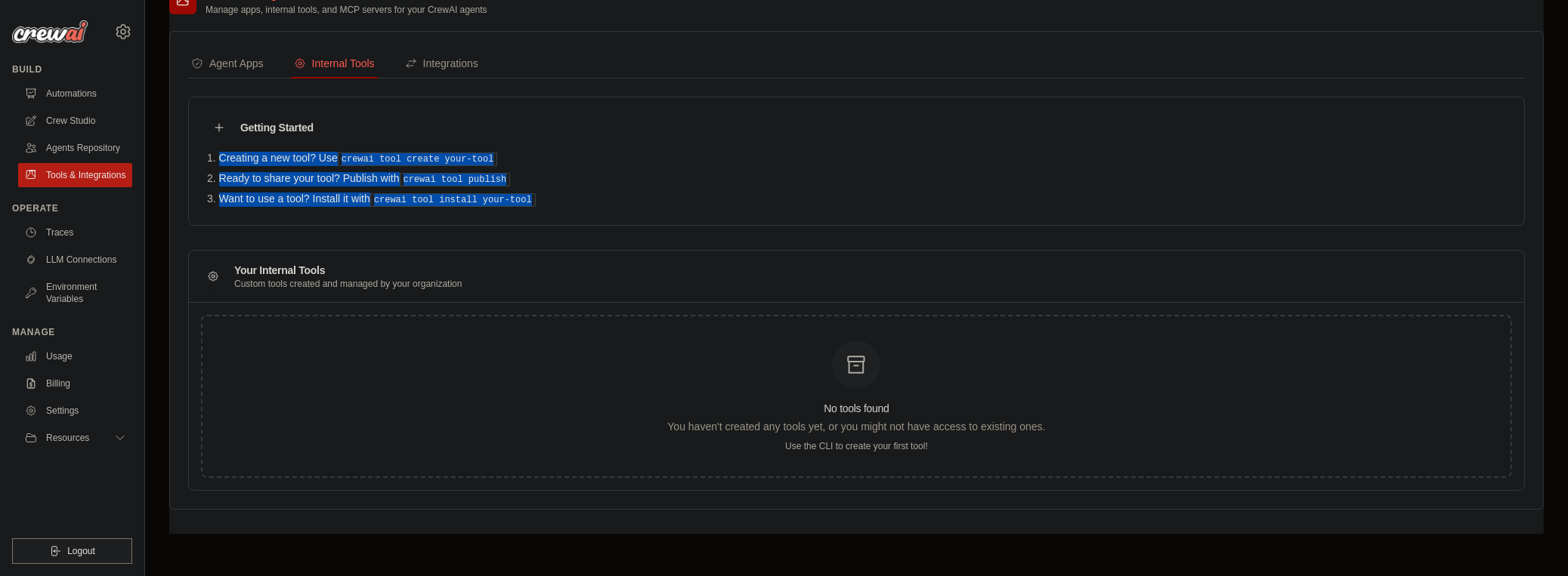
click at [462, 109] on div "Getting Started Creating a new tool? Use crewai tool create your-tool Ready to …" at bounding box center [857, 161] width 1337 height 129
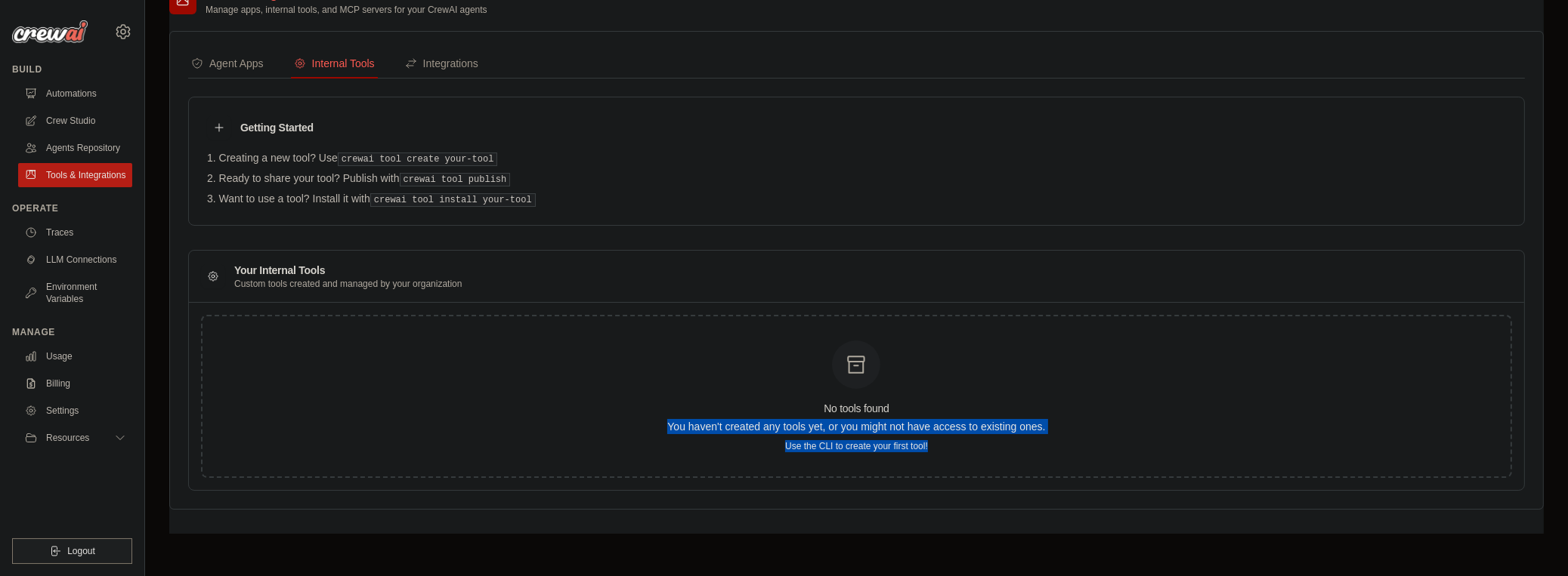
drag, startPoint x: 772, startPoint y: 444, endPoint x: 1044, endPoint y: 465, distance: 272.8
click at [1044, 465] on div "No tools found You haven't created any tools yet, or you might not have access …" at bounding box center [856, 397] width 1311 height 163
drag, startPoint x: 1044, startPoint y: 465, endPoint x: 661, endPoint y: 406, distance: 387.5
click at [661, 406] on div "No tools found You haven't created any tools yet, or you might not have access …" at bounding box center [856, 397] width 1311 height 163
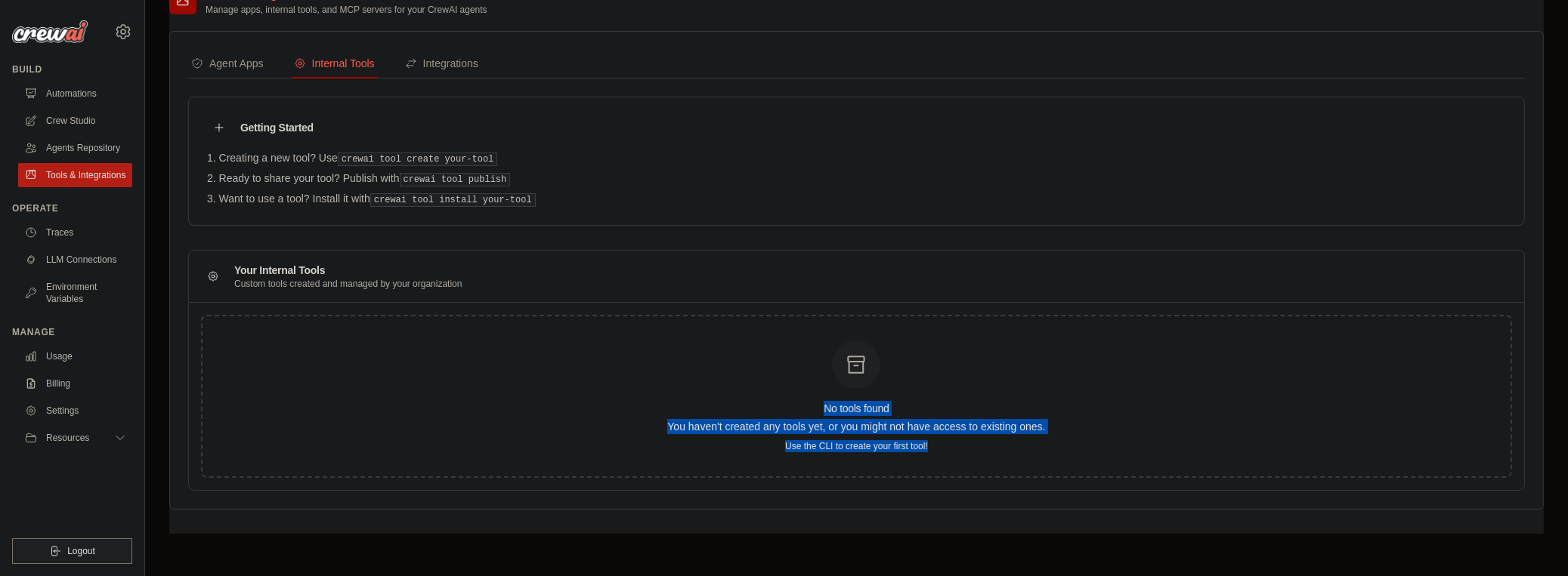
click at [661, 406] on div "No tools found You haven't created any tools yet, or you might not have access …" at bounding box center [856, 397] width 1311 height 163
drag, startPoint x: 734, startPoint y: 425, endPoint x: 993, endPoint y: 471, distance: 263.1
click at [990, 470] on div "No tools found You haven't created any tools yet, or you might not have access …" at bounding box center [856, 397] width 1311 height 163
click at [996, 472] on div "No tools found You haven't created any tools yet, or you might not have access …" at bounding box center [856, 397] width 1311 height 163
drag, startPoint x: 882, startPoint y: 420, endPoint x: 765, endPoint y: 394, distance: 119.9
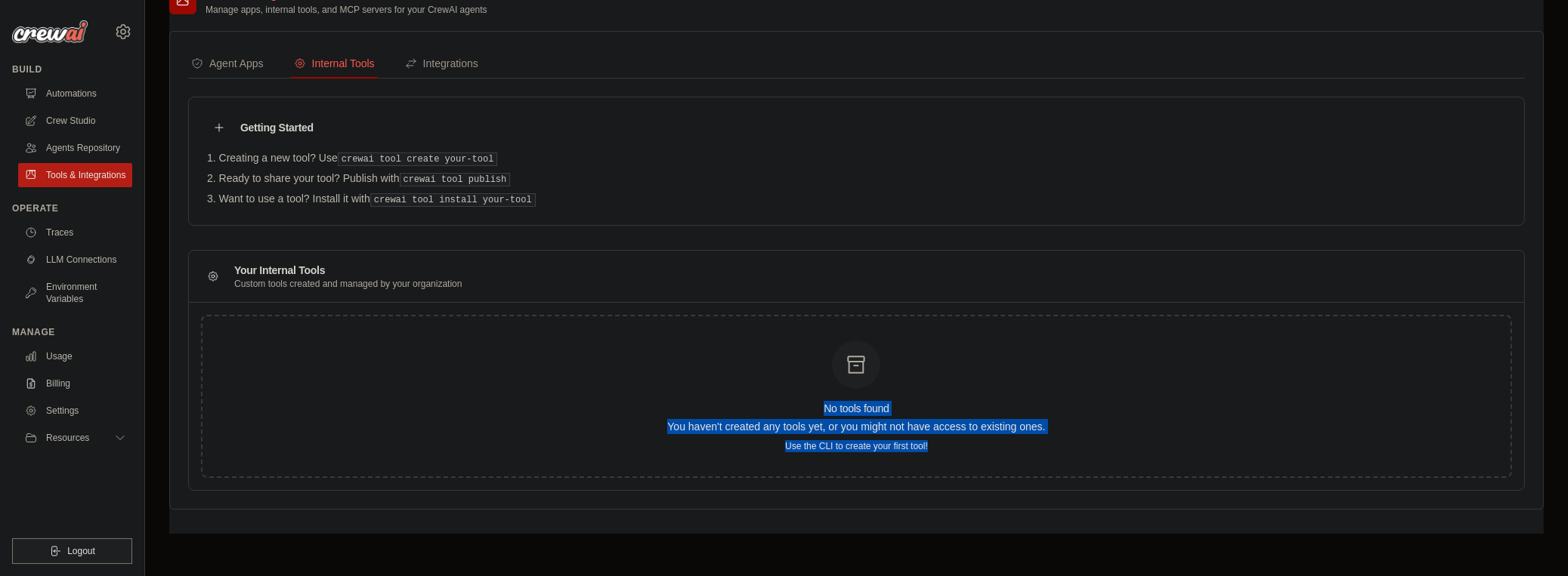
click at [765, 394] on div "No tools found You haven't created any tools yet, or you might not have access …" at bounding box center [856, 397] width 1311 height 163
click at [765, 394] on div "No tools found You haven't created any tools yet, or you might not have access …" at bounding box center [856, 396] width 377 height 112
drag, startPoint x: 757, startPoint y: 398, endPoint x: 1013, endPoint y: 461, distance: 263.6
click at [1013, 461] on div "No tools found You haven't created any tools yet, or you might not have access …" at bounding box center [856, 397] width 1311 height 163
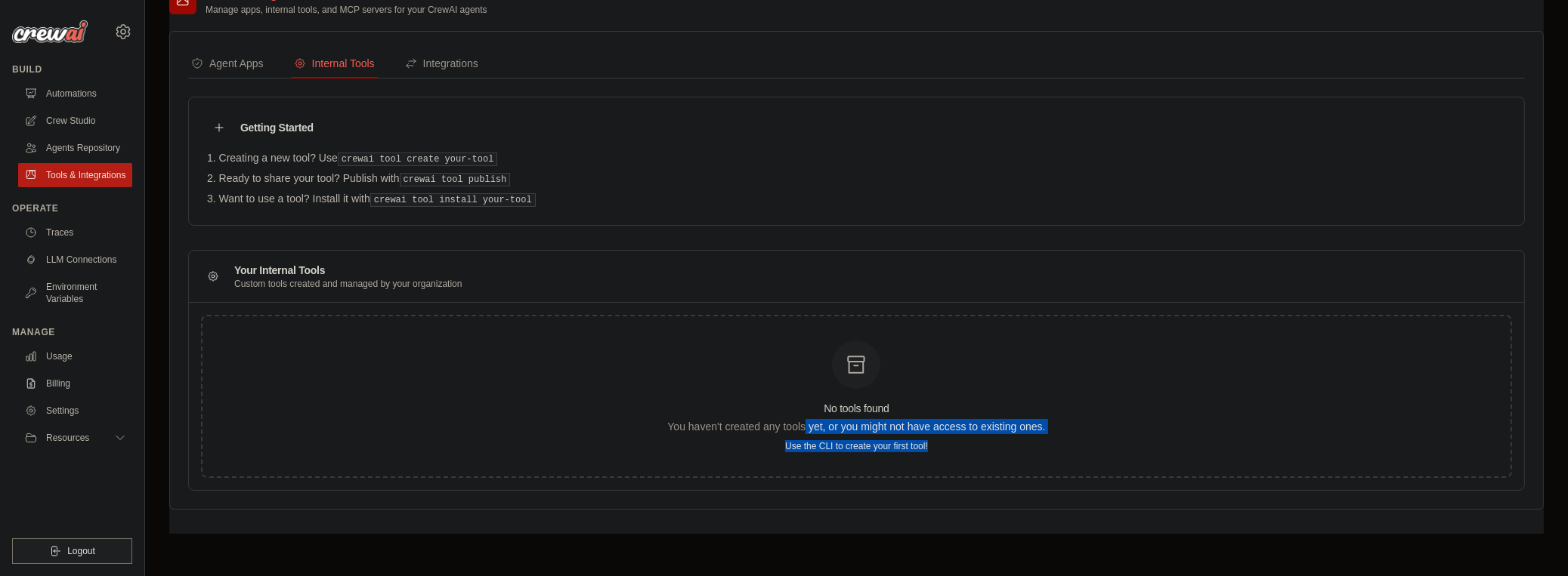
drag, startPoint x: 999, startPoint y: 459, endPoint x: 758, endPoint y: 419, distance: 244.3
click at [776, 422] on div "No tools found You haven't created any tools yet, or you might not have access …" at bounding box center [856, 397] width 1311 height 163
click at [736, 419] on p "You haven't created any tools yet, or you might not have access to existing one…" at bounding box center [856, 427] width 377 height 16
drag, startPoint x: 699, startPoint y: 396, endPoint x: 970, endPoint y: 443, distance: 275.0
click at [944, 439] on div "No tools found You haven't created any tools yet, or you might not have access …" at bounding box center [856, 396] width 377 height 112
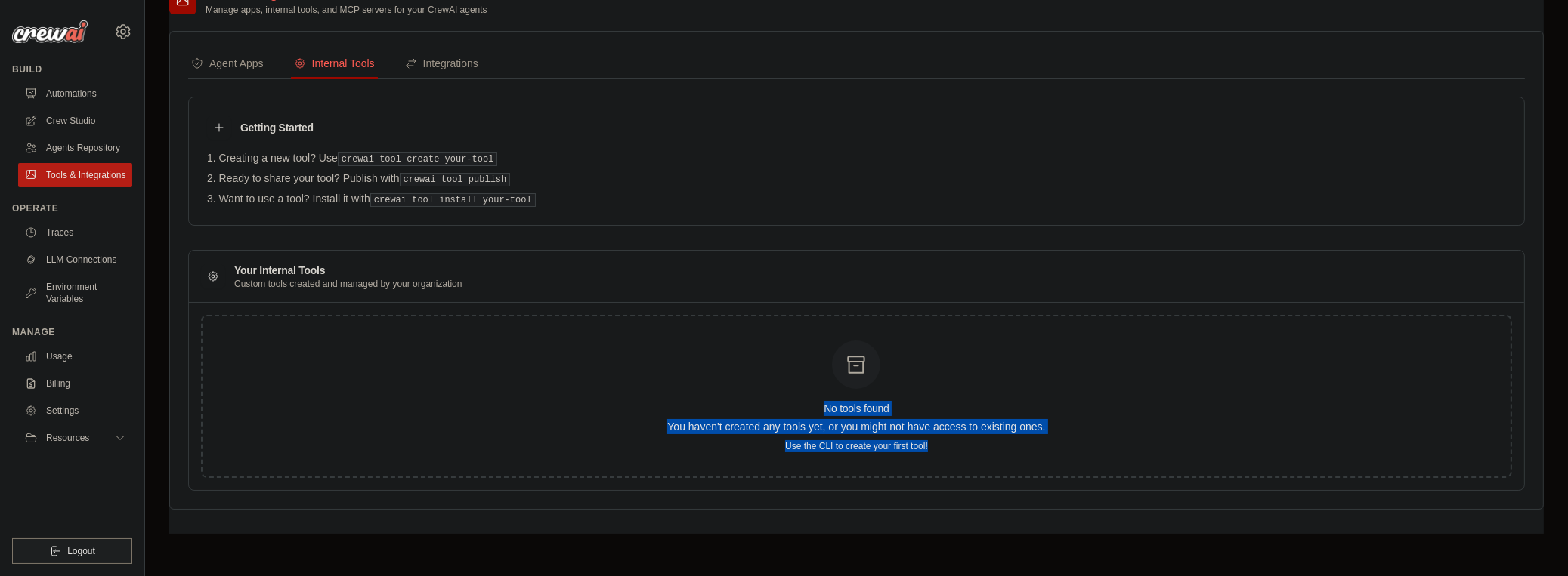
click at [970, 443] on p "Use the CLI to create your first tool!" at bounding box center [856, 446] width 377 height 12
drag, startPoint x: 692, startPoint y: 402, endPoint x: 900, endPoint y: 475, distance: 220.4
click at [900, 475] on div "No tools found You haven't created any tools yet, or you might not have access …" at bounding box center [857, 396] width 1335 height 187
drag, startPoint x: 900, startPoint y: 473, endPoint x: 965, endPoint y: 480, distance: 65.4
click at [901, 473] on div "No tools found You haven't created any tools yet, or you might not have access …" at bounding box center [857, 396] width 1335 height 187
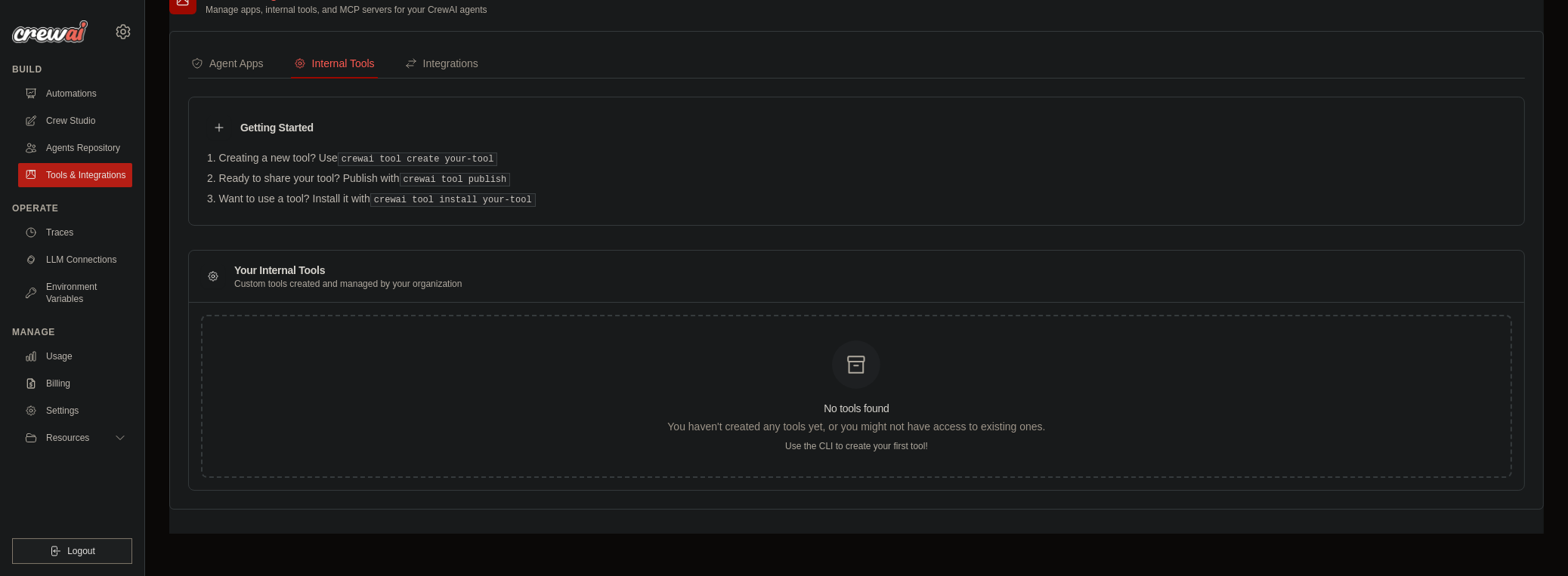
click at [990, 472] on div "No tools found You haven't created any tools yet, or you might not have access …" at bounding box center [857, 396] width 1335 height 187
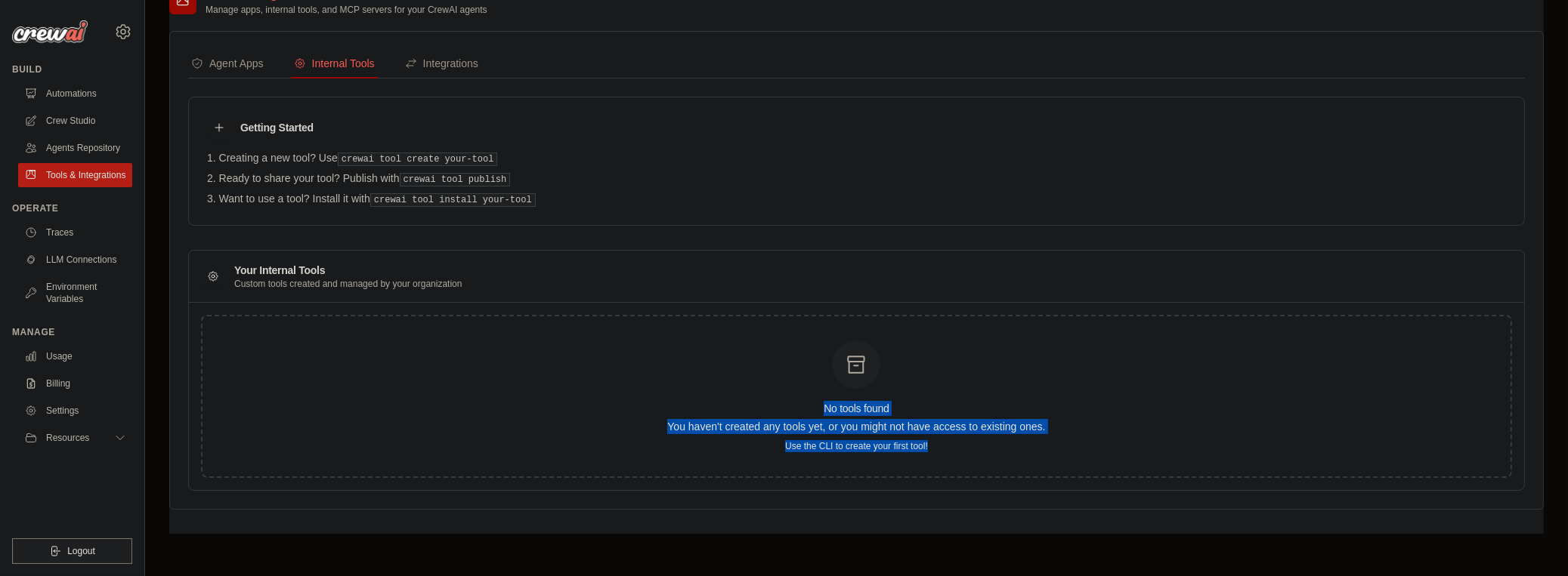
click at [794, 303] on div "No tools found You haven't created any tools yet, or you might not have access …" at bounding box center [857, 396] width 1335 height 187
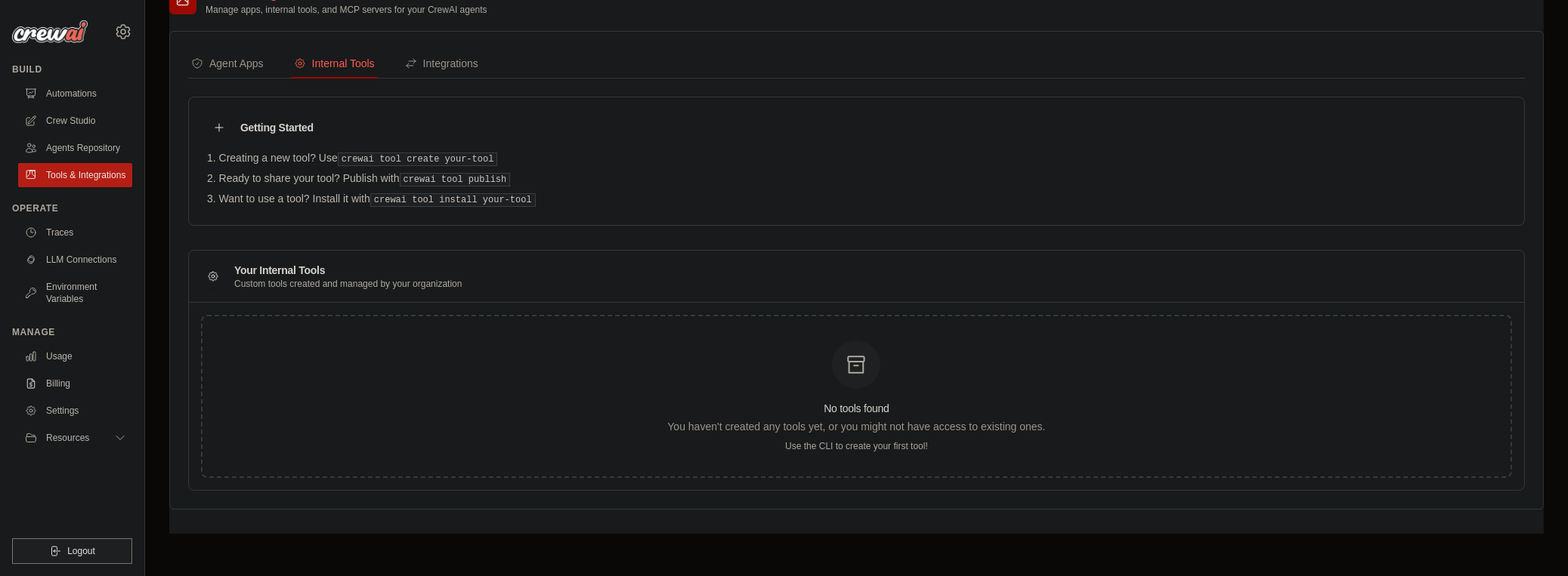
drag, startPoint x: 794, startPoint y: 301, endPoint x: 517, endPoint y: 319, distance: 277.6
click at [517, 319] on div "No tools found You haven't created any tools yet, or you might not have access …" at bounding box center [856, 397] width 1311 height 163
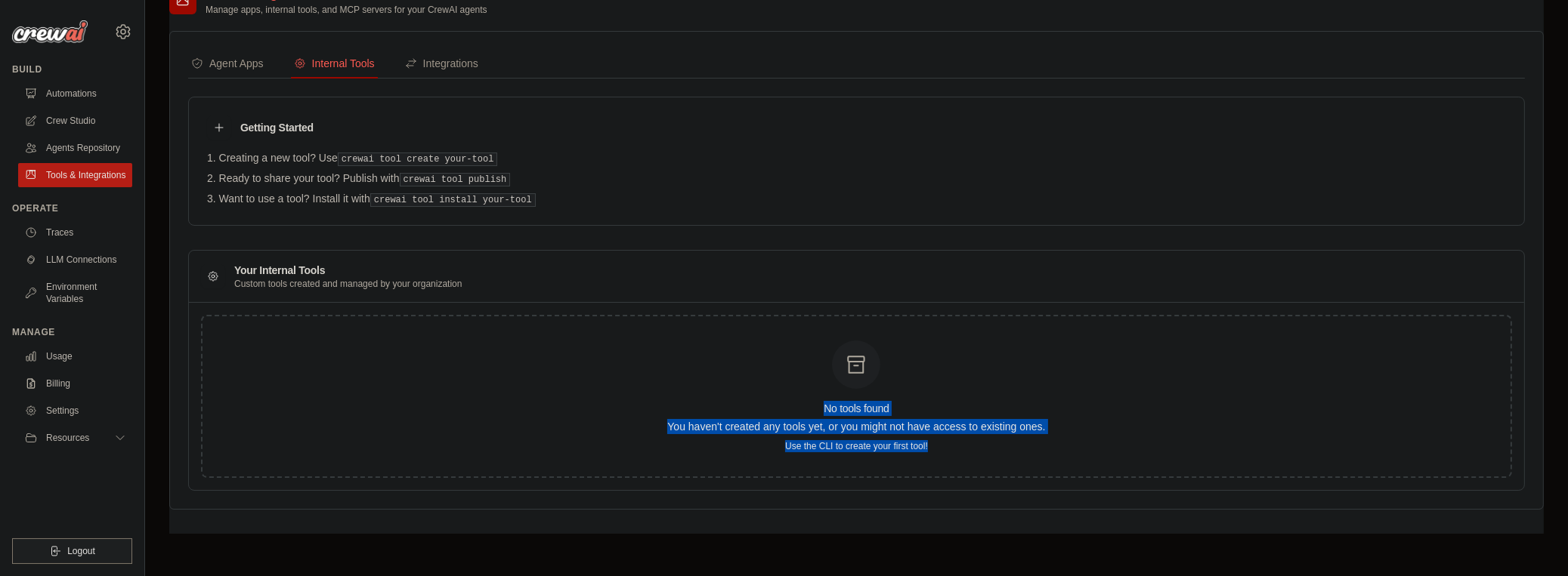
drag, startPoint x: 770, startPoint y: 377, endPoint x: 1039, endPoint y: 497, distance: 294.6
click at [1037, 497] on div "Agent Apps Internal Tools Integrations Authenticated Agent Apps Enterprise-grad…" at bounding box center [856, 271] width 1375 height 479
click at [1043, 493] on div "Agent Apps Internal Tools Integrations Authenticated Agent Apps Enterprise-grad…" at bounding box center [856, 271] width 1375 height 479
click at [1006, 449] on div "No tools found You haven't created any tools yet, or you might not have access …" at bounding box center [856, 397] width 1311 height 163
click at [1001, 446] on p "Use the CLI to create your first tool!" at bounding box center [856, 446] width 377 height 12
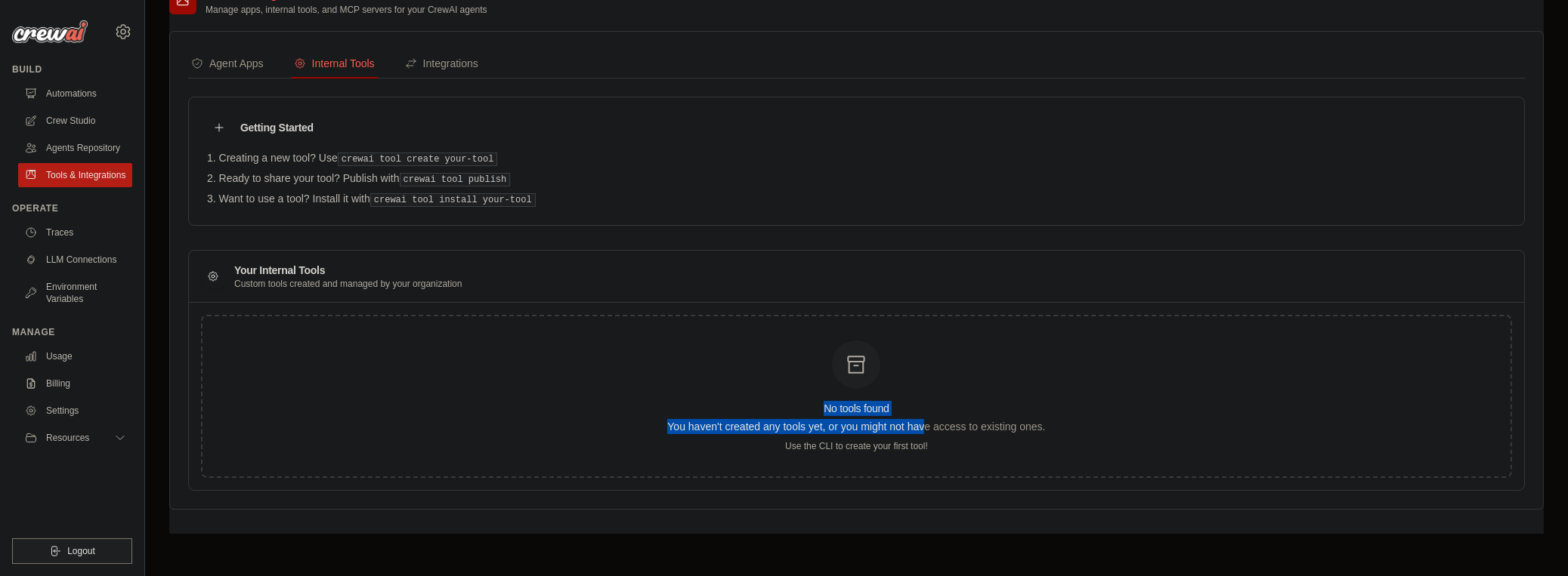
drag, startPoint x: 746, startPoint y: 338, endPoint x: 922, endPoint y: 430, distance: 198.6
click at [922, 430] on div "No tools found You haven't created any tools yet, or you might not have access …" at bounding box center [856, 396] width 377 height 112
drag, startPoint x: 959, startPoint y: 448, endPoint x: 948, endPoint y: 448, distance: 11.0
click at [958, 448] on div "No tools found You haven't created any tools yet, or you might not have access …" at bounding box center [856, 397] width 1311 height 163
drag, startPoint x: 441, startPoint y: 159, endPoint x: 482, endPoint y: 159, distance: 41.0
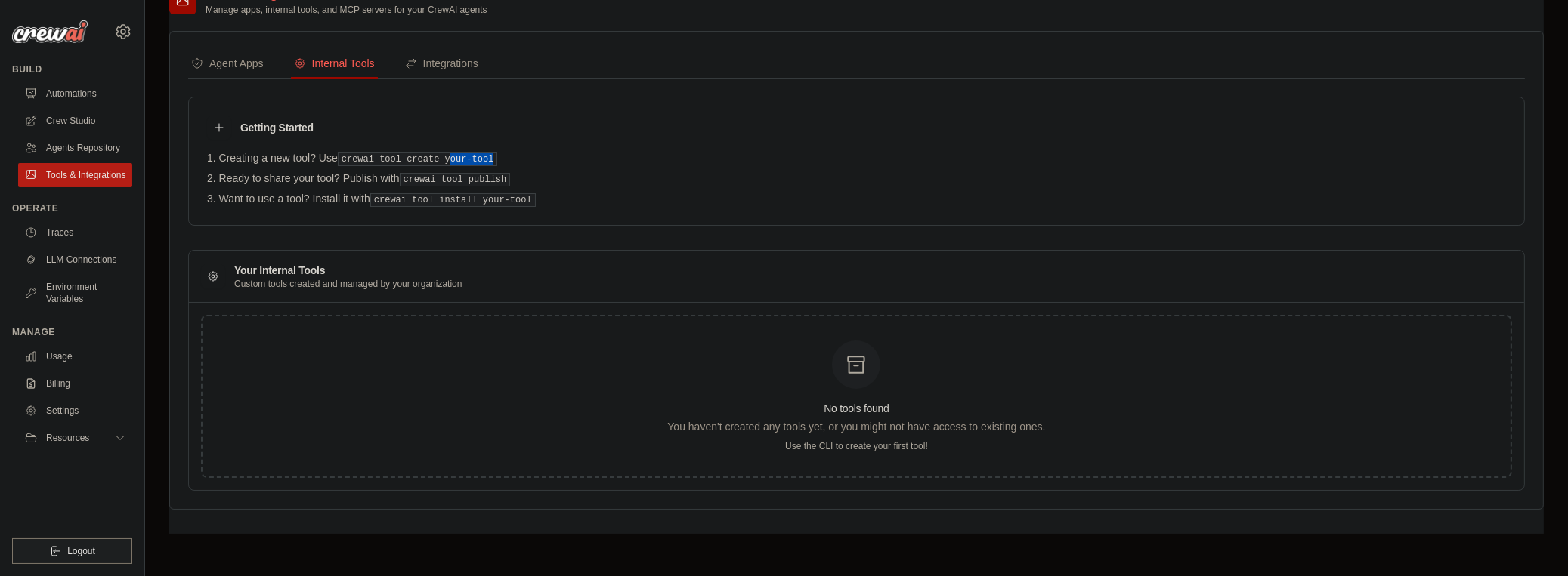
click at [482, 159] on pre "crewai tool create your-tool" at bounding box center [417, 159] width 160 height 14
